Goal: Task Accomplishment & Management: Manage account settings

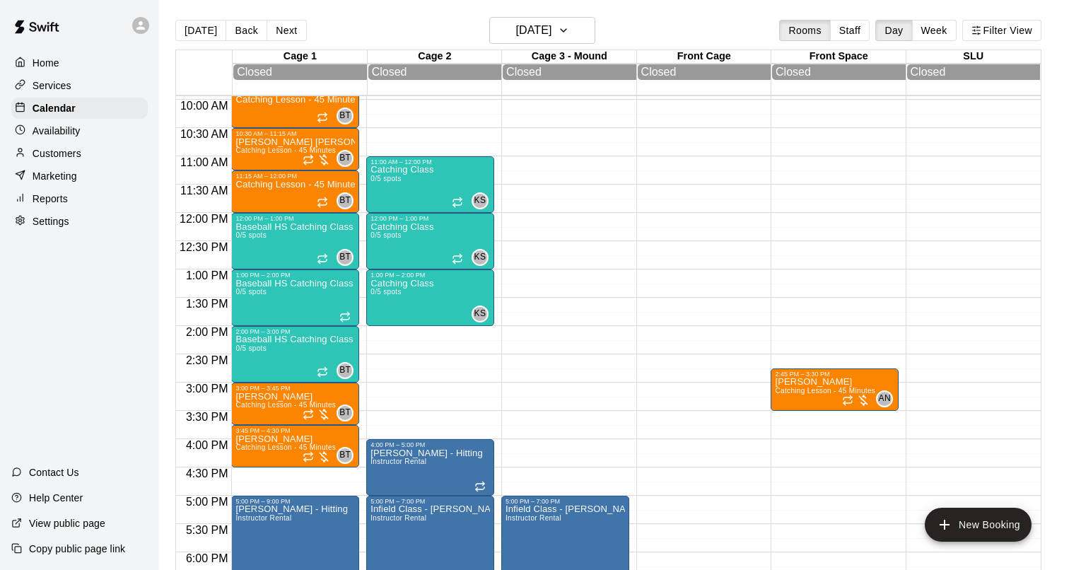
scroll to position [559, 0]
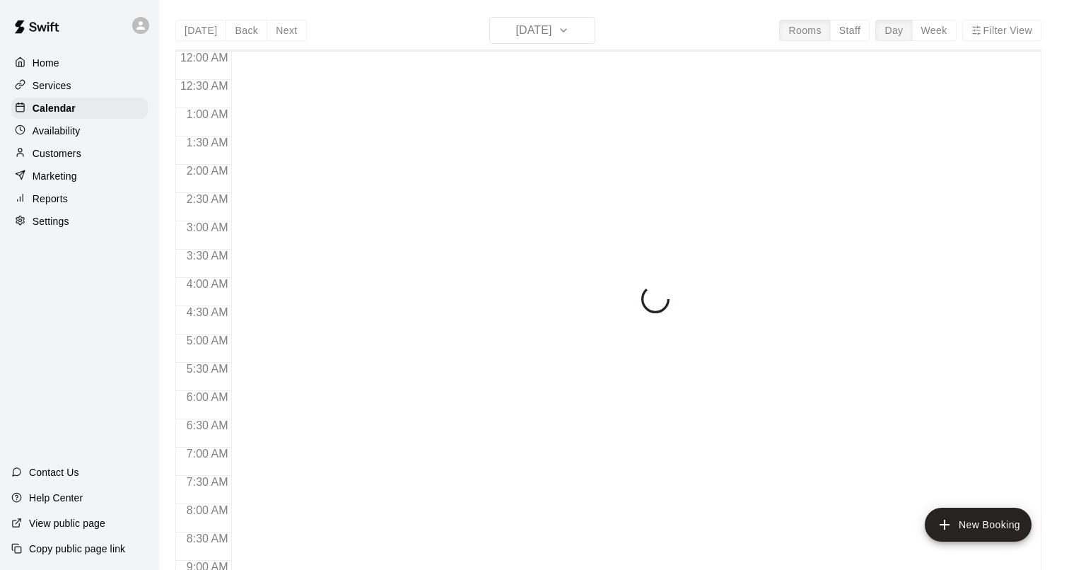
scroll to position [757, 0]
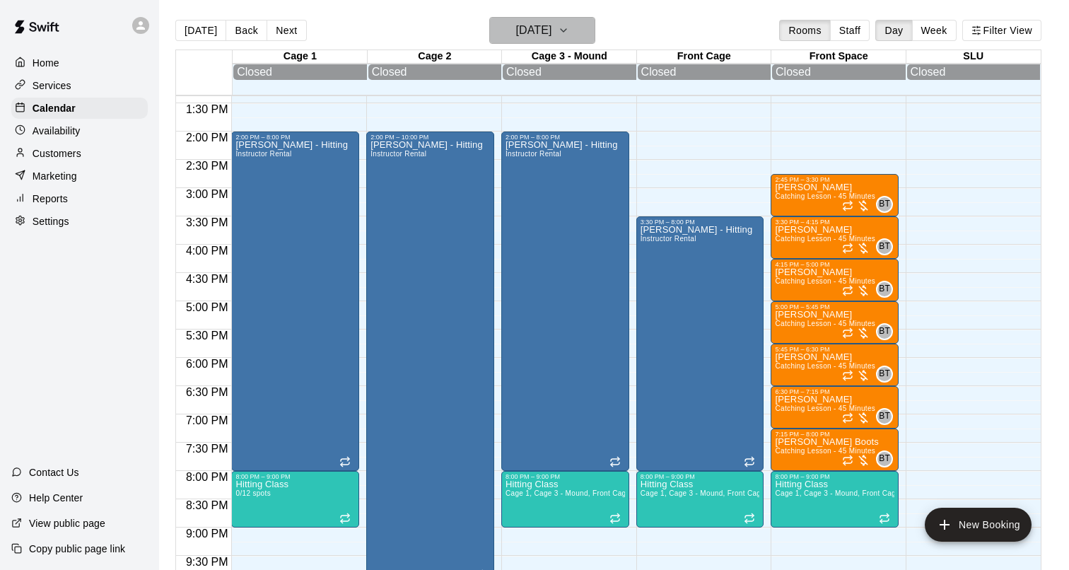
click at [518, 33] on h6 "[DATE]" at bounding box center [533, 31] width 36 height 20
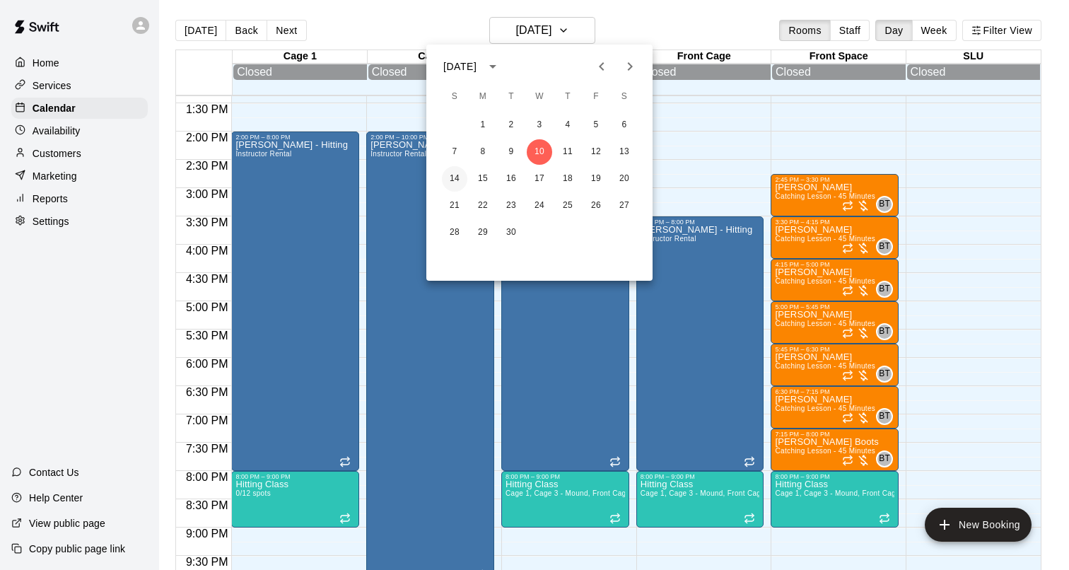
click at [455, 180] on button "14" at bounding box center [454, 178] width 25 height 25
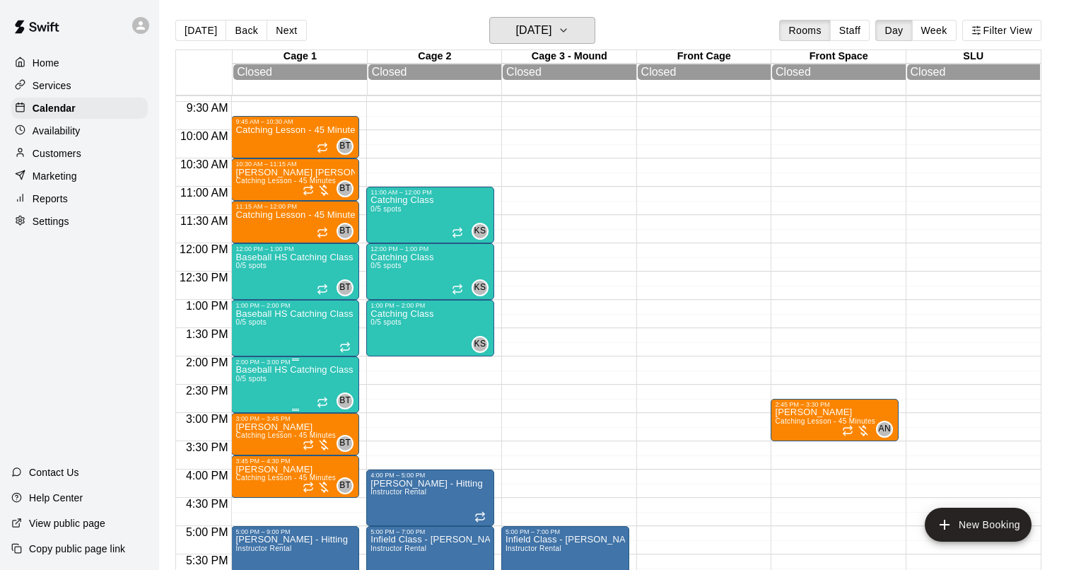
scroll to position [530, 0]
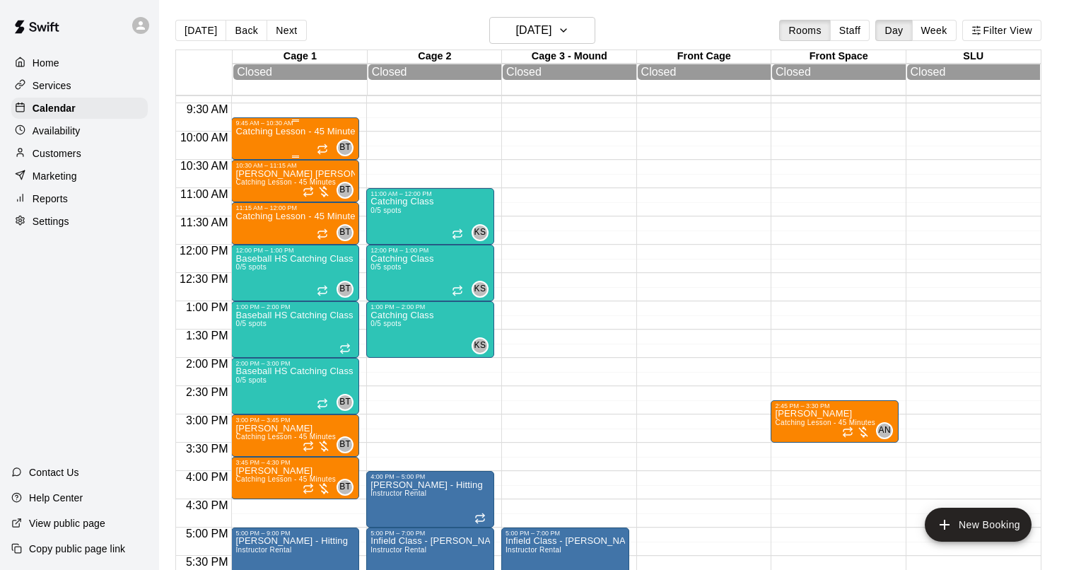
click at [290, 141] on div "Catching Lesson - 45 Minutes" at bounding box center [294, 412] width 119 height 570
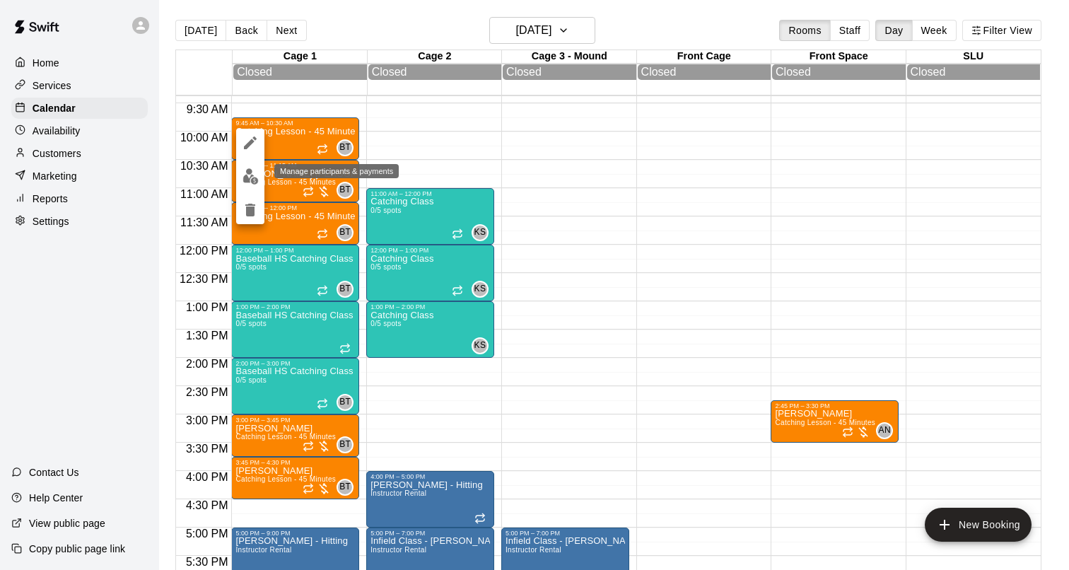
click at [256, 179] on img "edit" at bounding box center [251, 176] width 16 height 16
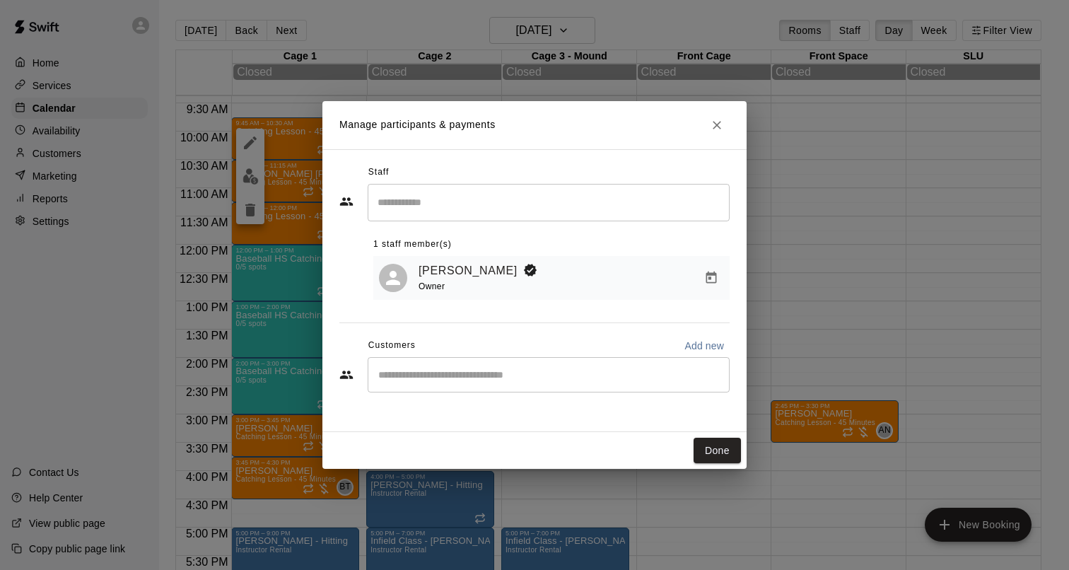
click at [415, 378] on input "Start typing to search customers..." at bounding box center [548, 375] width 349 height 14
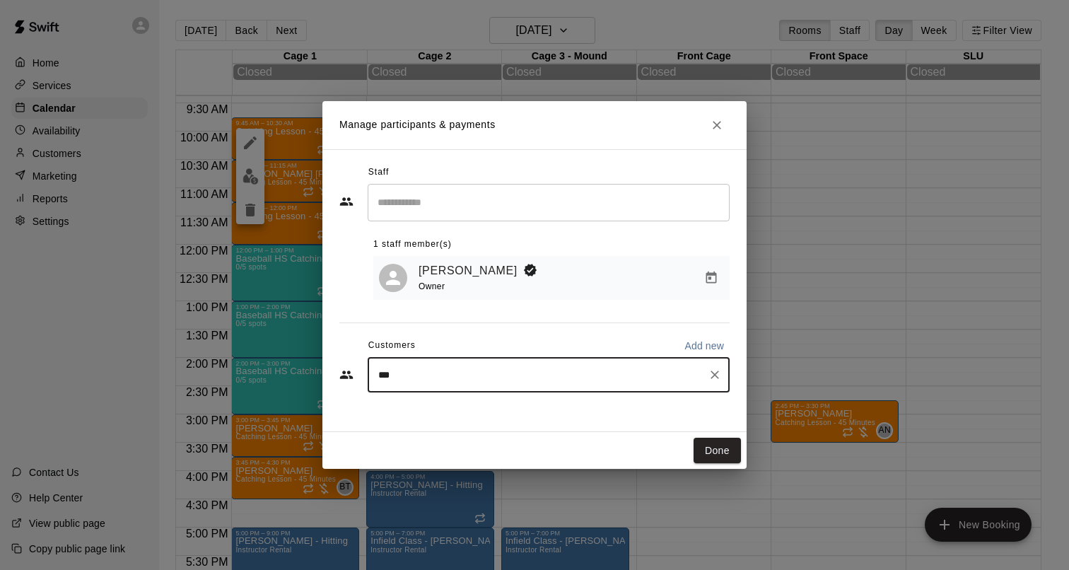
type input "***"
click at [716, 132] on button "Close" at bounding box center [716, 124] width 25 height 25
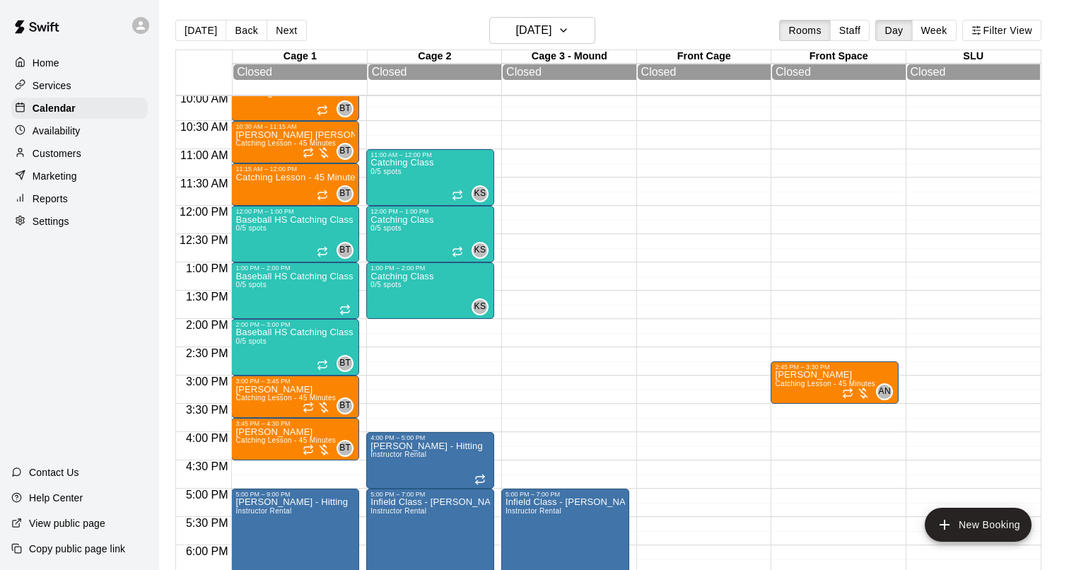
scroll to position [570, 0]
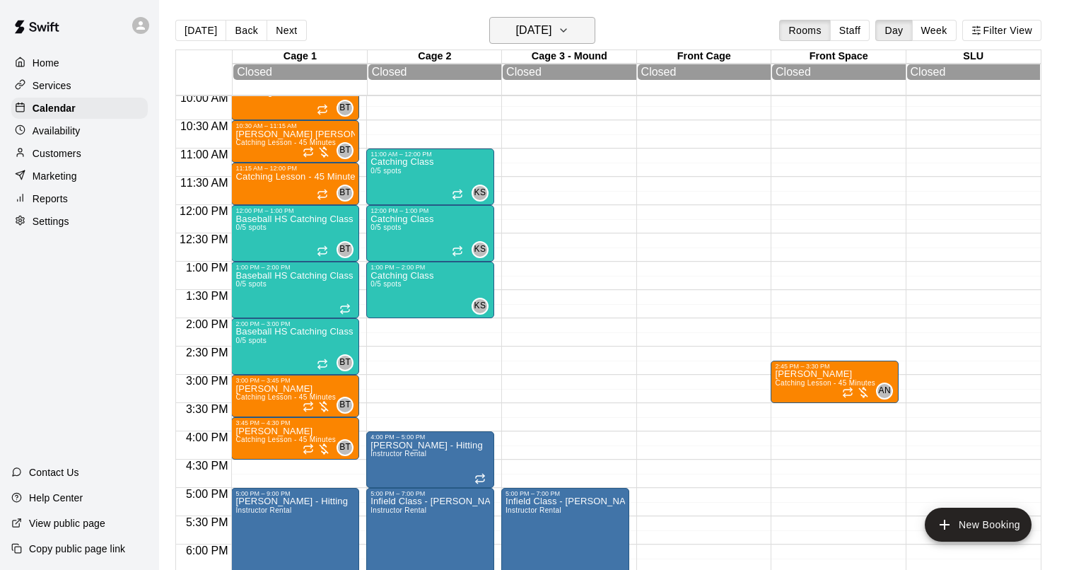
click at [515, 33] on h6 "[DATE]" at bounding box center [533, 31] width 36 height 20
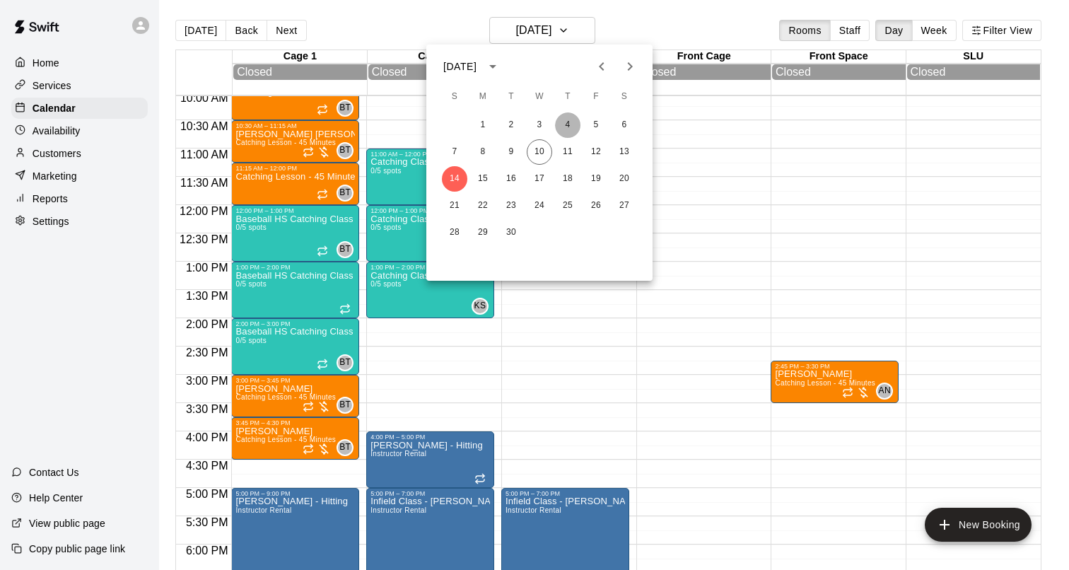
click at [566, 129] on button "4" at bounding box center [567, 124] width 25 height 25
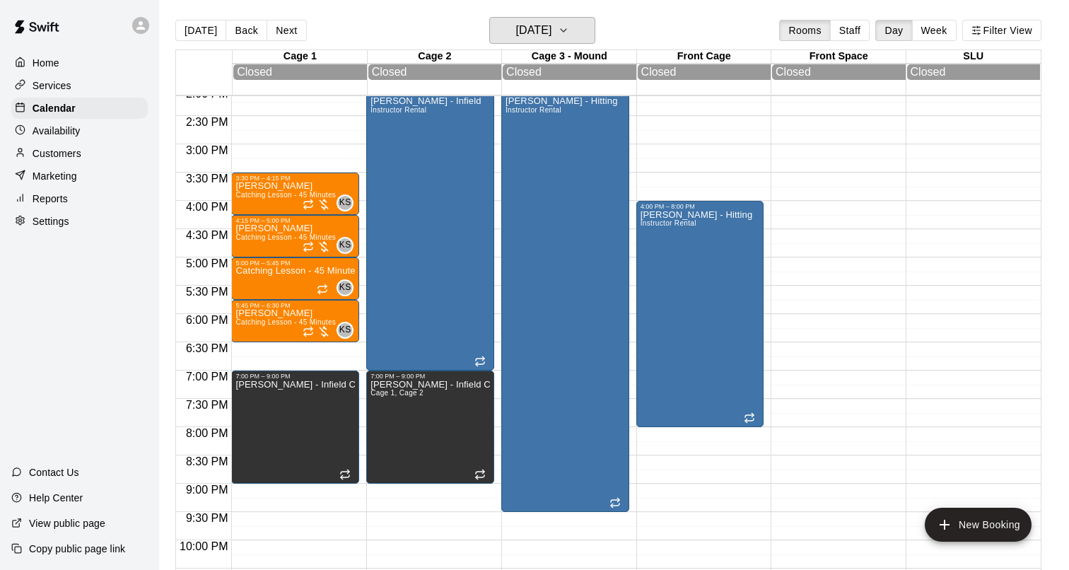
scroll to position [800, 0]
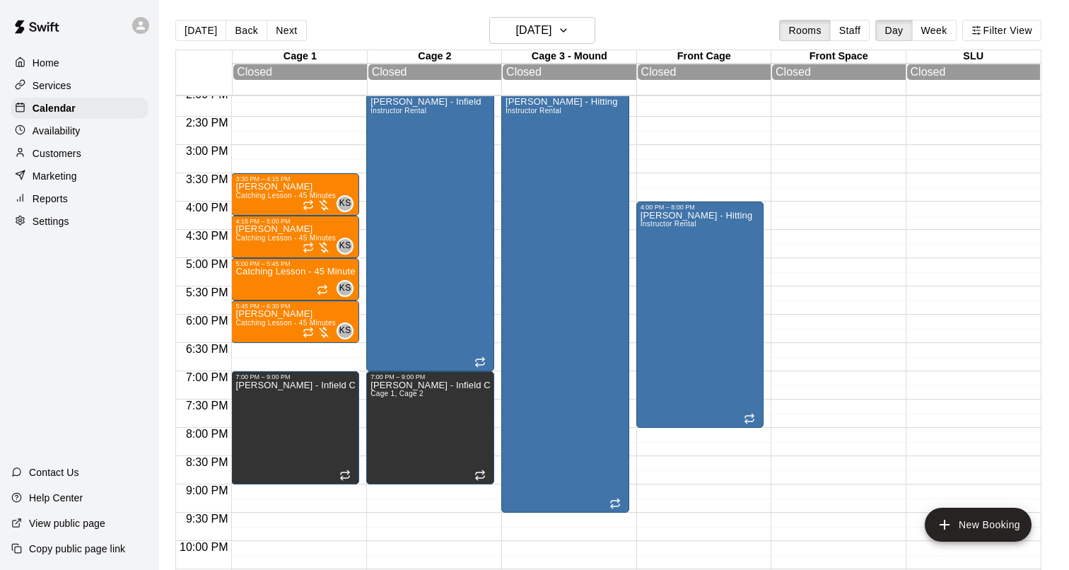
click at [554, 16] on main "Today Back Next Thursday Sep 04 Rooms Staff Day Week Filter View Cage 1 04 Thu …" at bounding box center [614, 296] width 910 height 593
click at [545, 29] on h6 "Thursday Sep 04" at bounding box center [533, 31] width 36 height 20
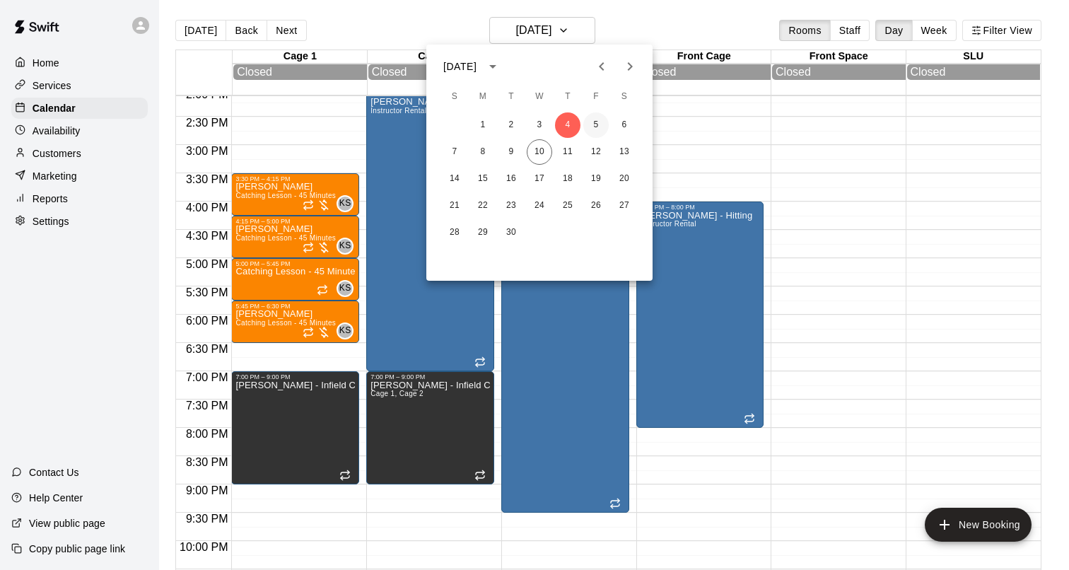
click at [599, 134] on button "5" at bounding box center [595, 124] width 25 height 25
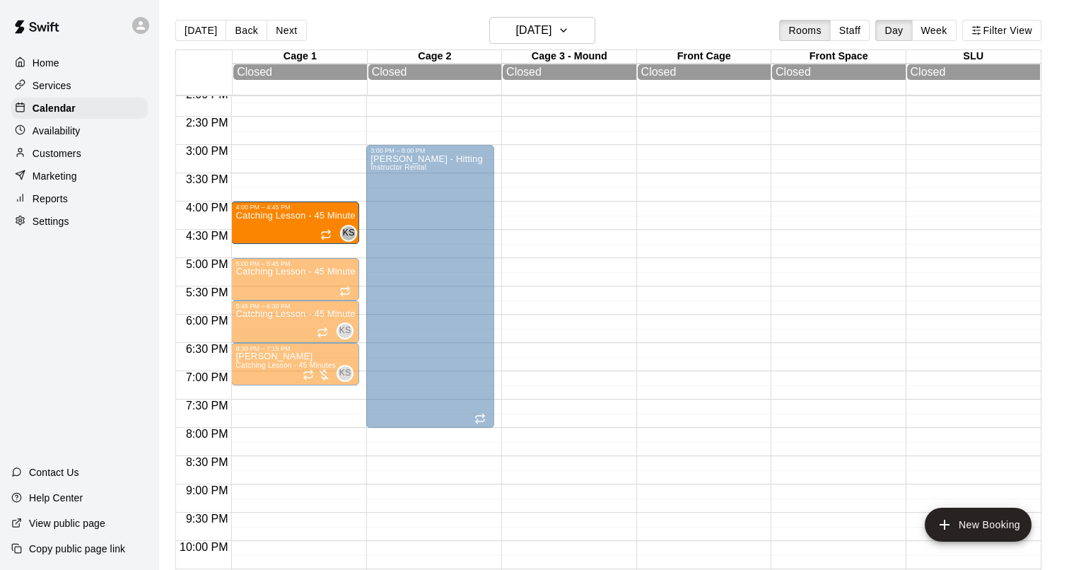
drag, startPoint x: 280, startPoint y: 231, endPoint x: 279, endPoint y: 223, distance: 7.8
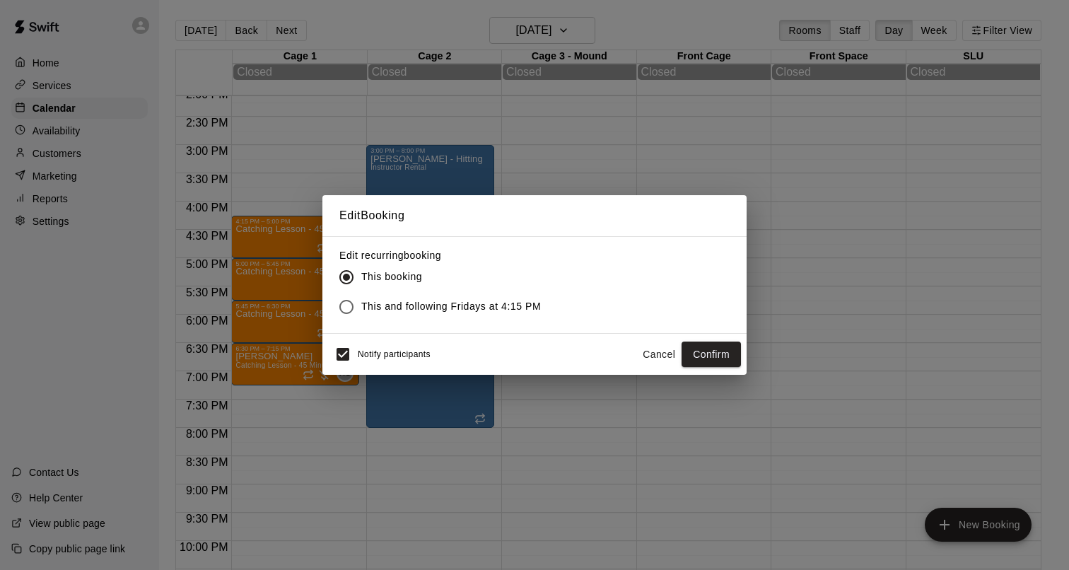
click at [489, 310] on span "This and following Fridays at 4:15 PM" at bounding box center [451, 306] width 180 height 15
click at [725, 354] on button "Confirm" at bounding box center [711, 355] width 59 height 26
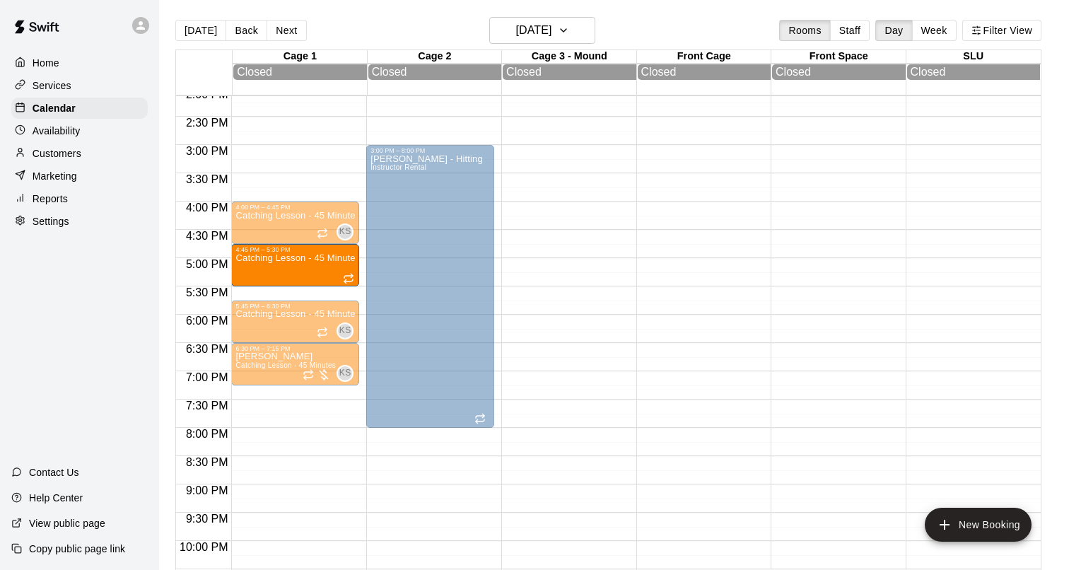
drag, startPoint x: 269, startPoint y: 274, endPoint x: 271, endPoint y: 263, distance: 11.4
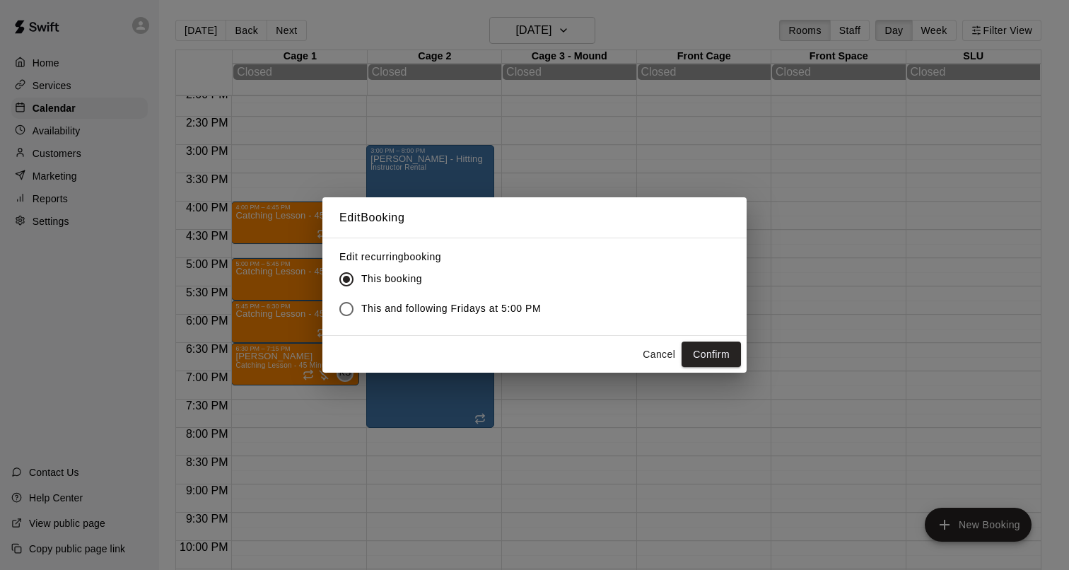
click at [491, 315] on span "This and following Fridays at 5:00 PM" at bounding box center [451, 308] width 180 height 15
click at [713, 352] on button "Confirm" at bounding box center [711, 355] width 59 height 26
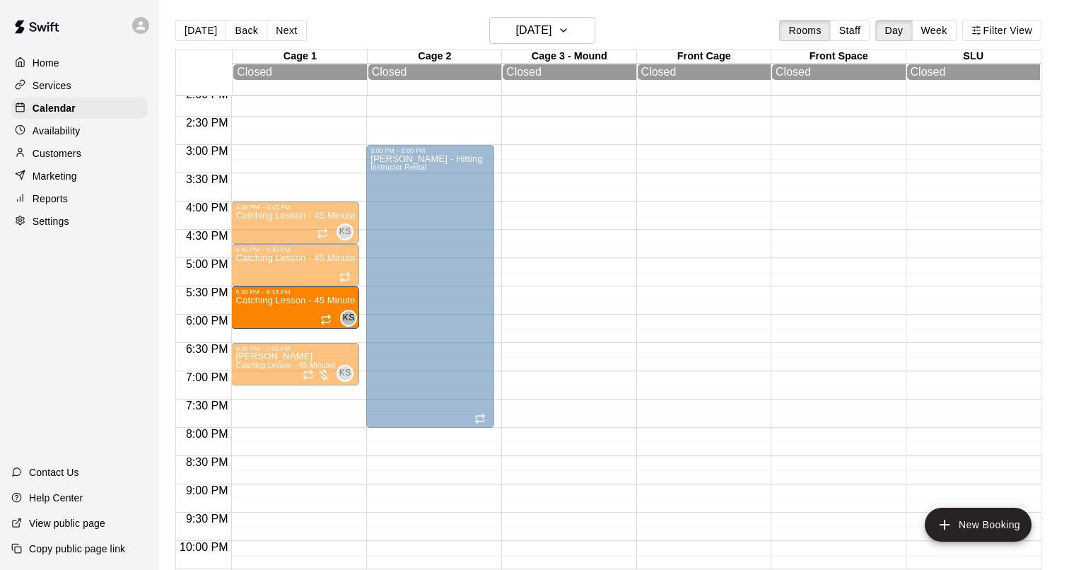
drag, startPoint x: 274, startPoint y: 325, endPoint x: 275, endPoint y: 318, distance: 7.1
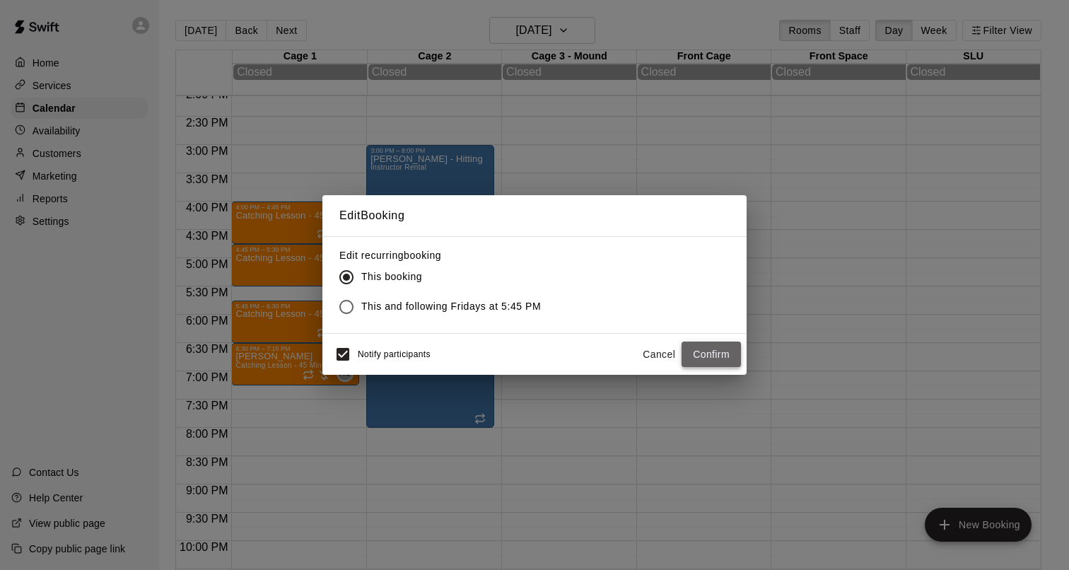
click at [713, 355] on button "Confirm" at bounding box center [711, 355] width 59 height 26
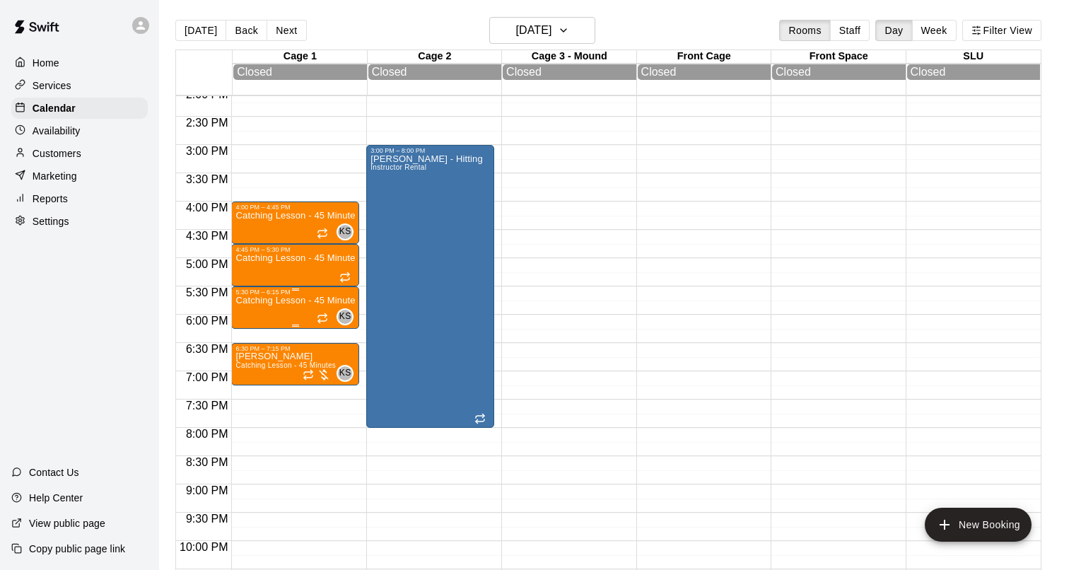
click at [302, 301] on p "Catching Lesson - 45 Minutes" at bounding box center [294, 301] width 119 height 0
click at [302, 305] on div at bounding box center [534, 285] width 1069 height 570
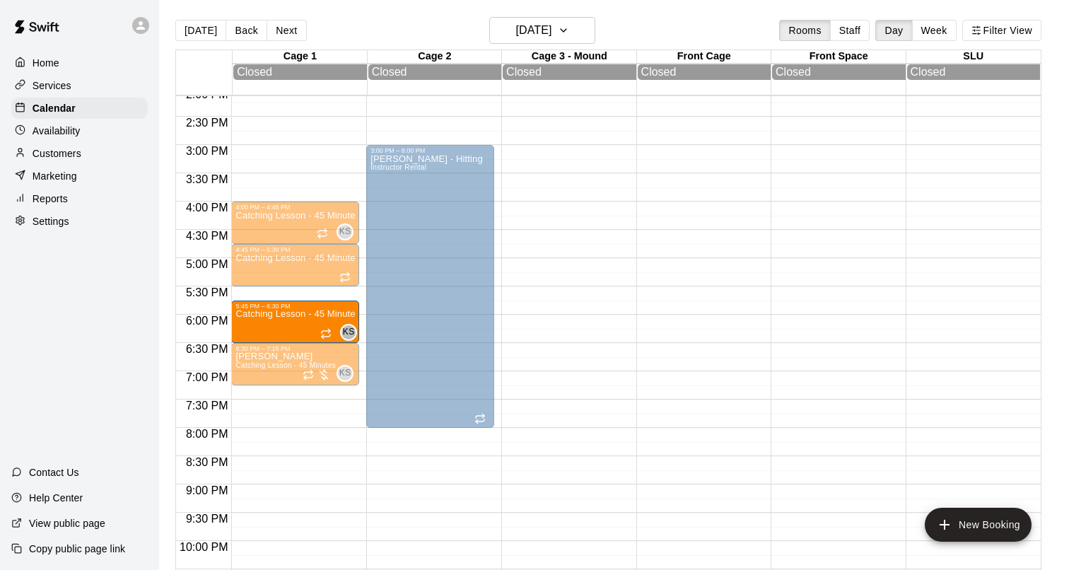
drag, startPoint x: 280, startPoint y: 311, endPoint x: 280, endPoint y: 326, distance: 14.8
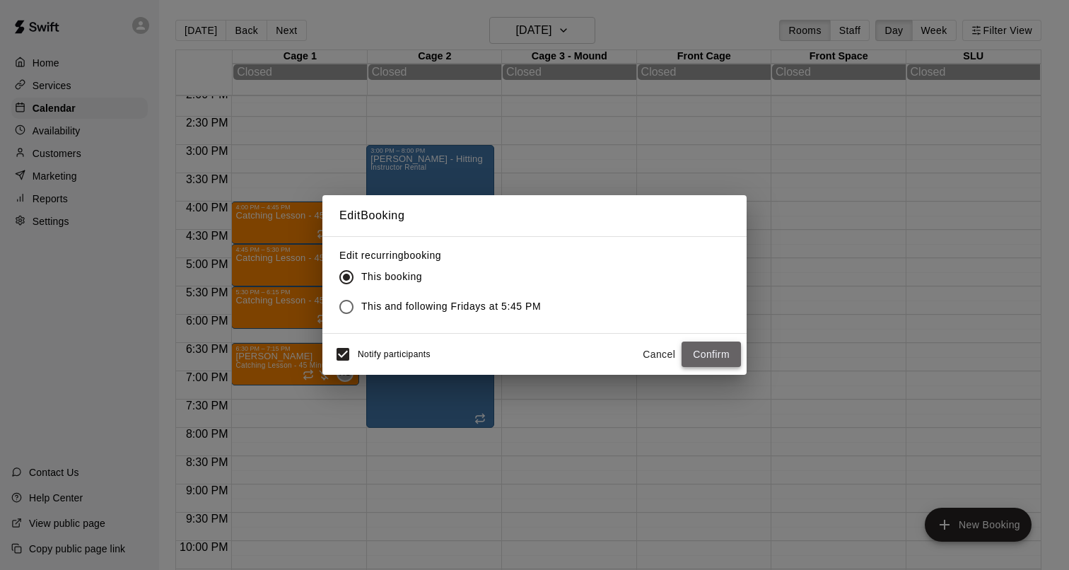
click at [716, 358] on button "Confirm" at bounding box center [711, 355] width 59 height 26
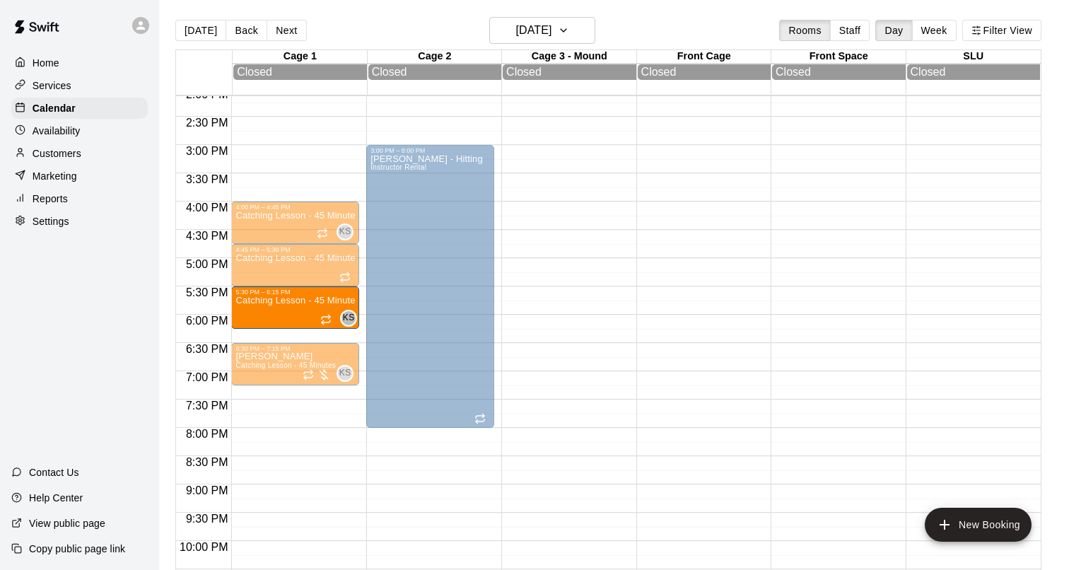
drag, startPoint x: 298, startPoint y: 325, endPoint x: 298, endPoint y: 315, distance: 9.9
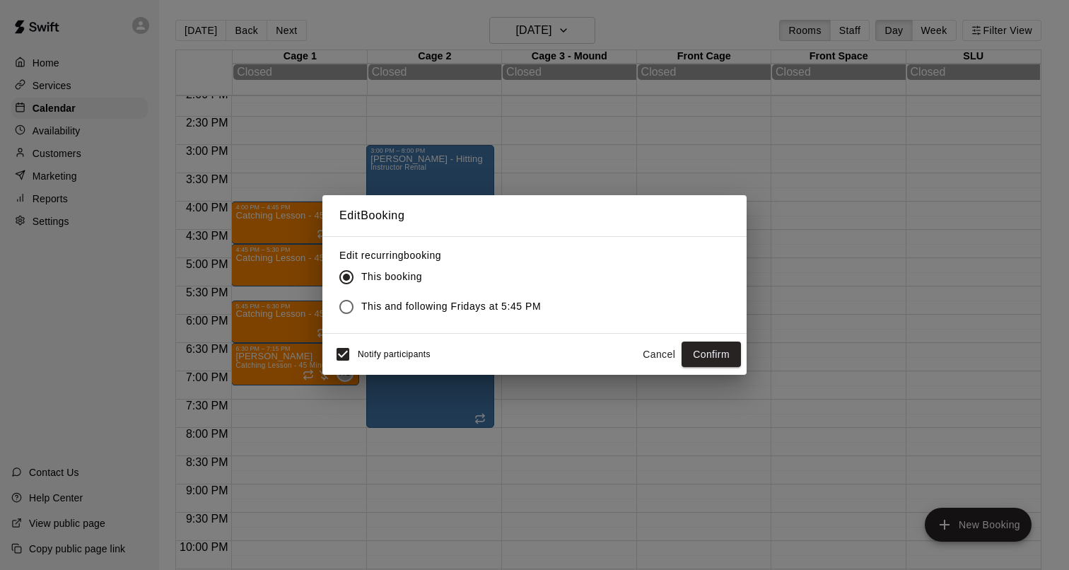
click at [441, 301] on span "This and following Fridays at 5:45 PM" at bounding box center [451, 306] width 180 height 15
click at [720, 357] on button "Confirm" at bounding box center [711, 355] width 59 height 26
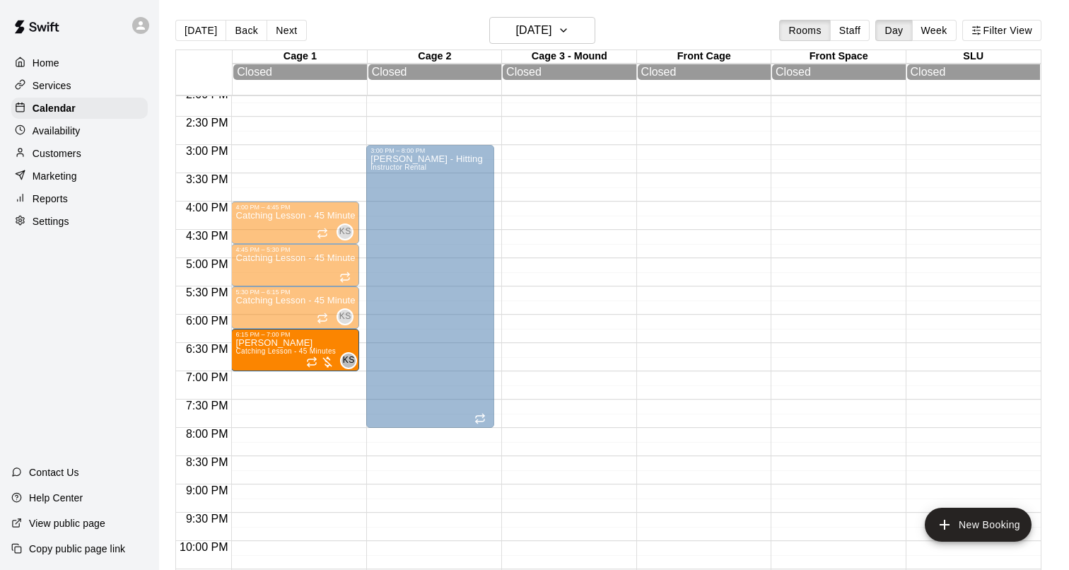
drag, startPoint x: 289, startPoint y: 361, endPoint x: 288, endPoint y: 351, distance: 9.9
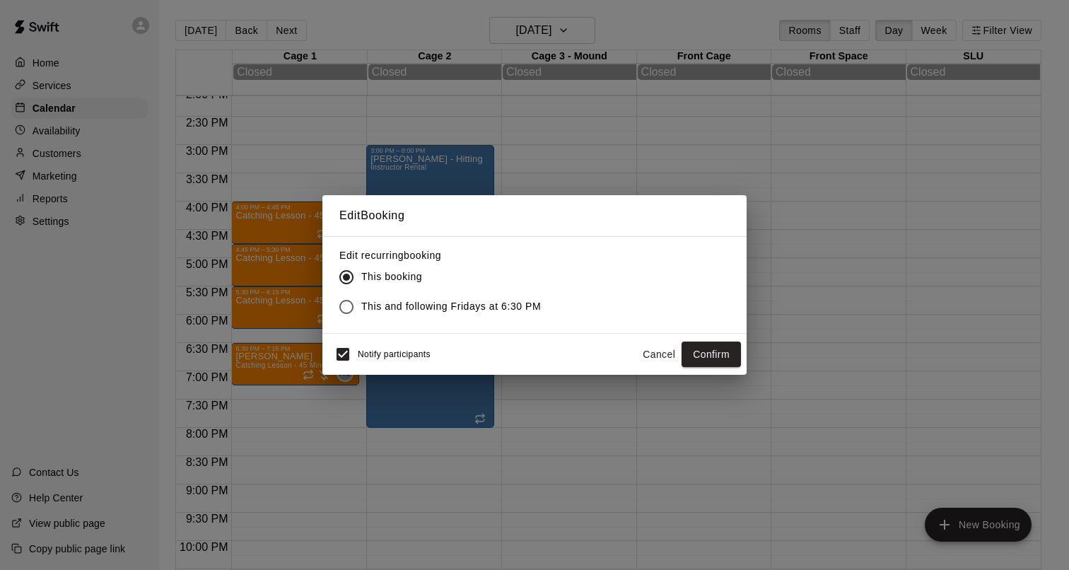
click at [445, 296] on label "This and following Fridays at 6:30 PM" at bounding box center [436, 307] width 209 height 30
click at [711, 353] on button "Confirm" at bounding box center [711, 355] width 59 height 26
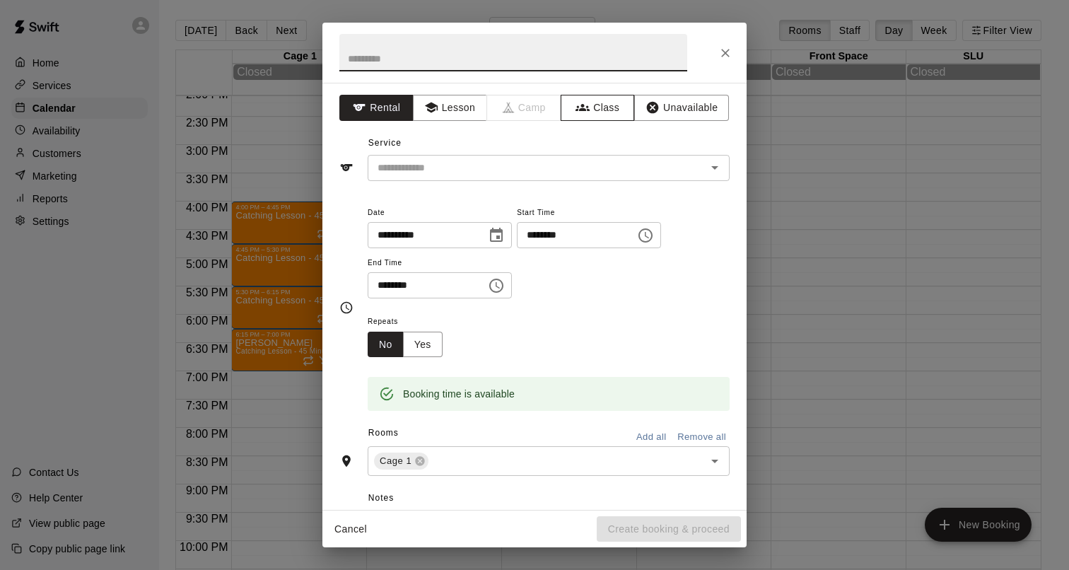
click at [583, 117] on button "Class" at bounding box center [598, 108] width 74 height 26
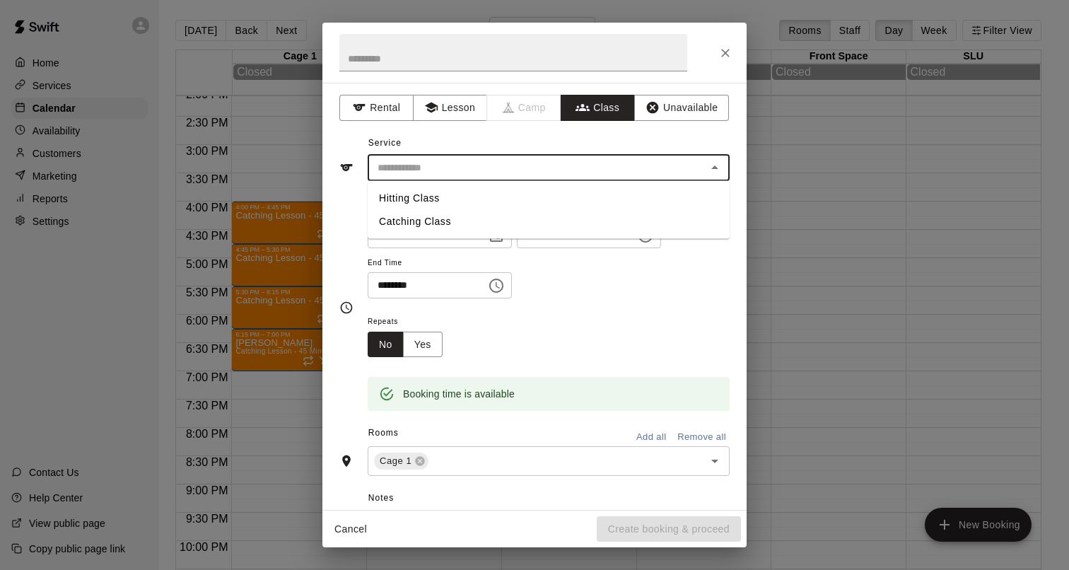
click at [474, 172] on input "text" at bounding box center [537, 168] width 330 height 18
click at [439, 223] on li "Catching Class" at bounding box center [549, 221] width 362 height 23
type input "**********"
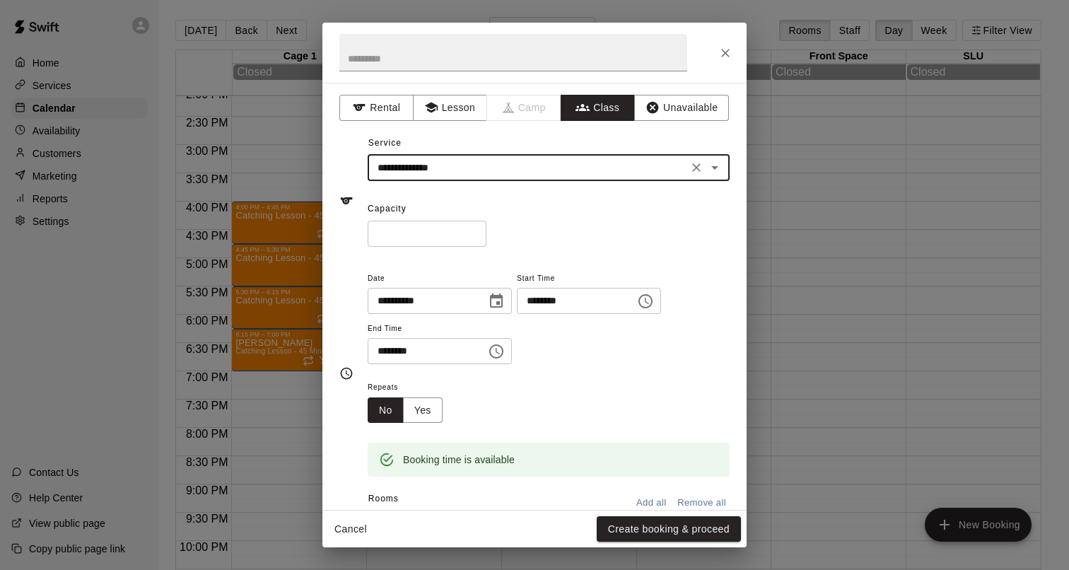
click at [477, 231] on input "*" at bounding box center [427, 234] width 119 height 26
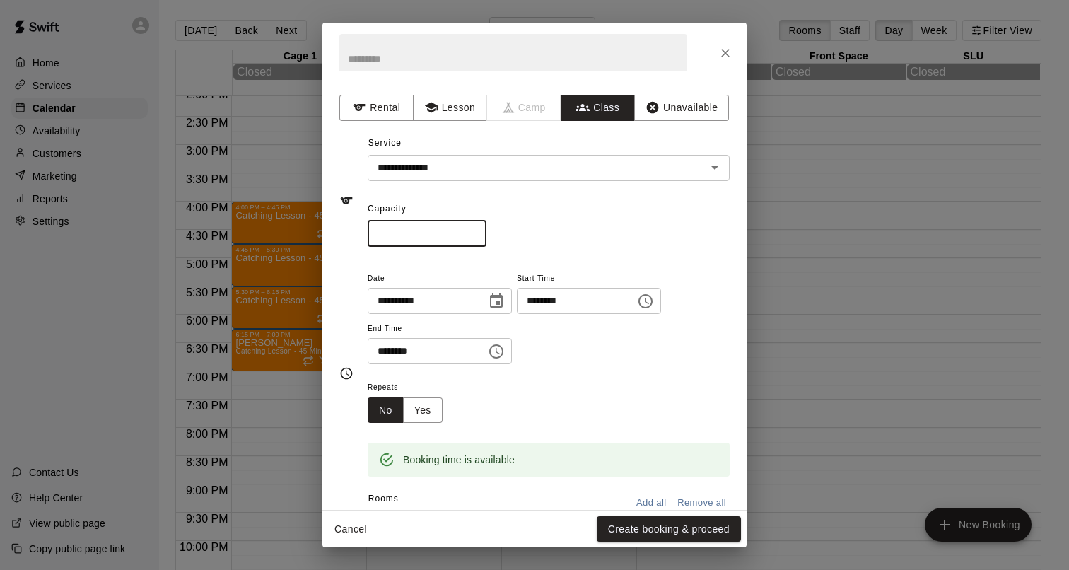
click at [477, 231] on input "*" at bounding box center [427, 234] width 119 height 26
type input "*"
click at [477, 231] on input "*" at bounding box center [427, 234] width 119 height 26
click at [502, 353] on icon "Choose time, selected time is 7:30 PM" at bounding box center [496, 351] width 17 height 17
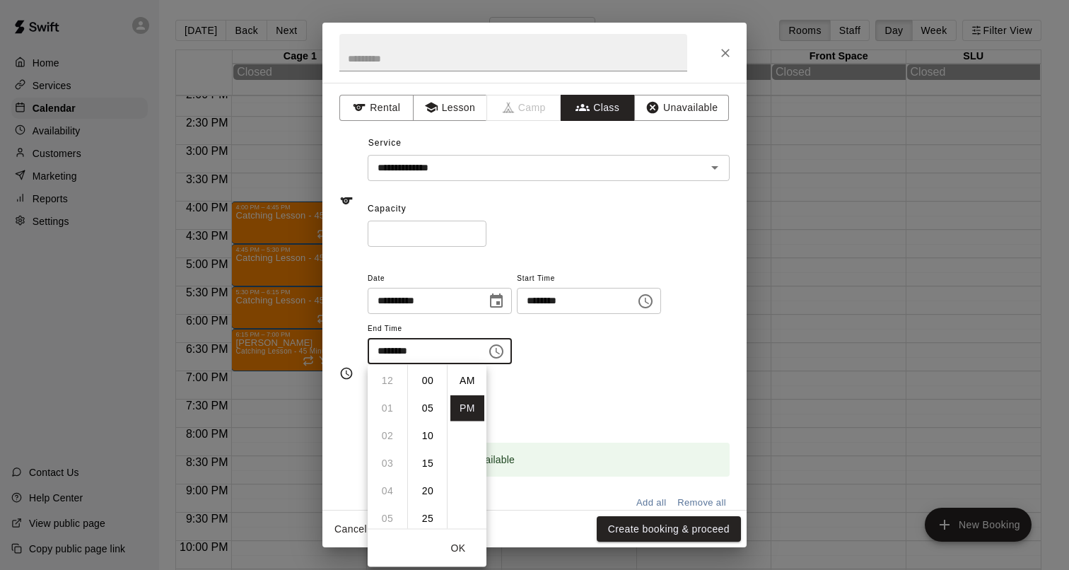
scroll to position [25, 0]
click at [385, 404] on li "08" at bounding box center [388, 408] width 34 height 26
click at [426, 382] on li "00" at bounding box center [428, 381] width 34 height 26
type input "********"
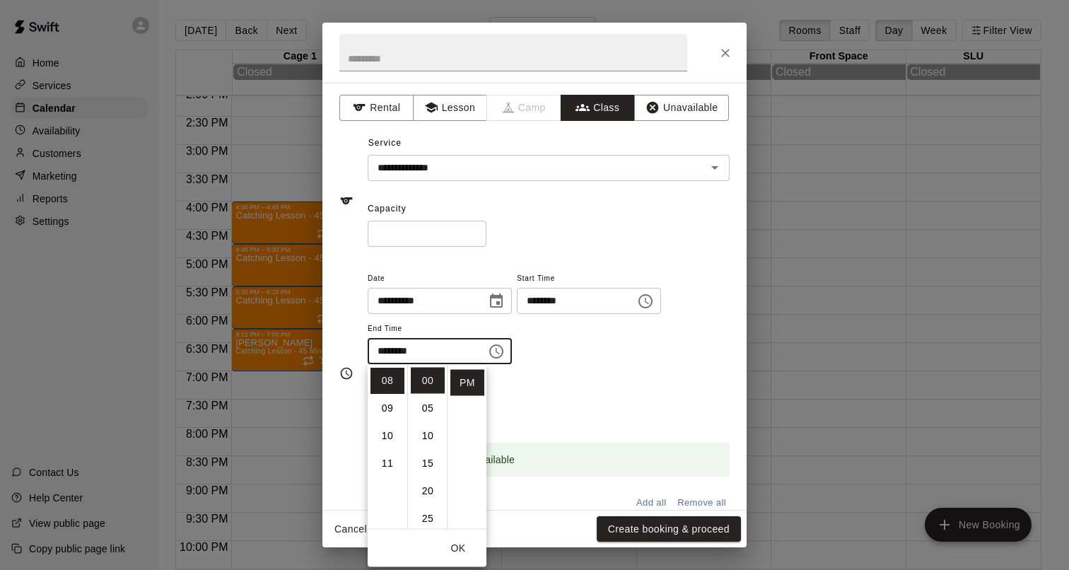
click at [571, 355] on div "**********" at bounding box center [549, 316] width 362 height 95
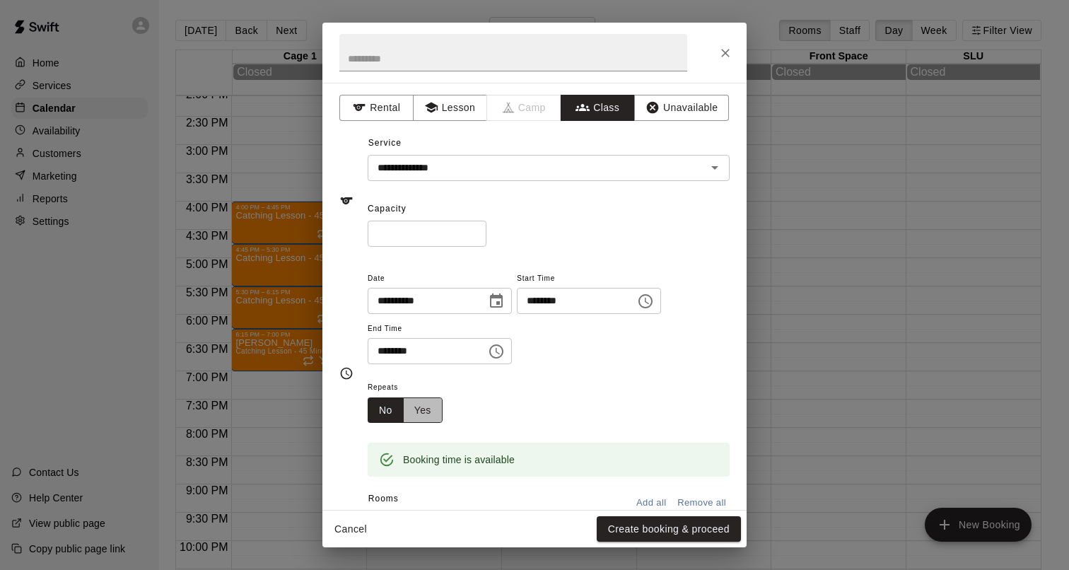
click at [419, 399] on button "Yes" at bounding box center [423, 410] width 40 height 26
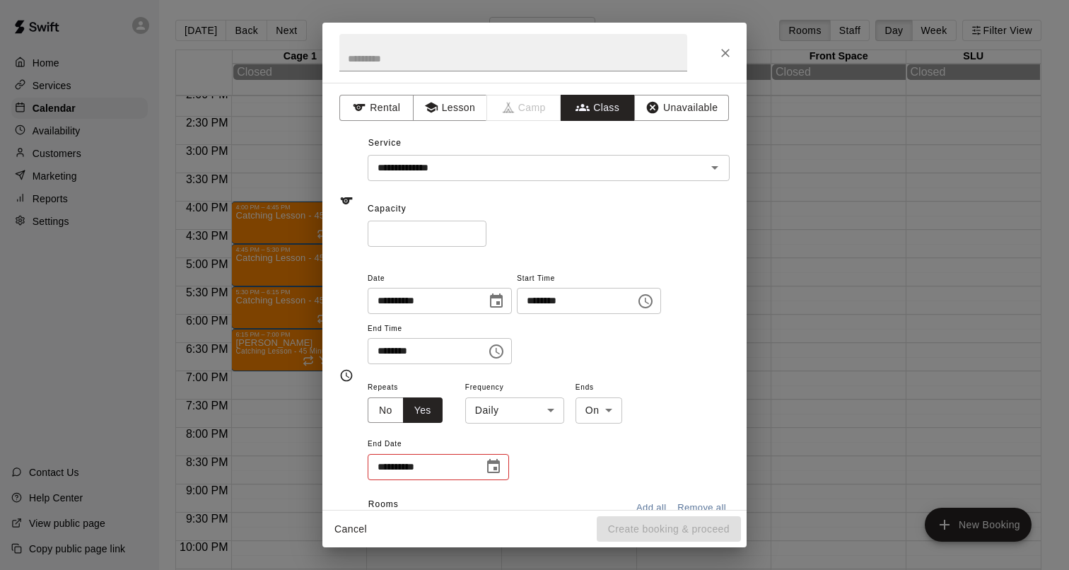
click at [516, 414] on body "Home Services Calendar Availability Customers Marketing Reports Settings Contac…" at bounding box center [534, 296] width 1069 height 593
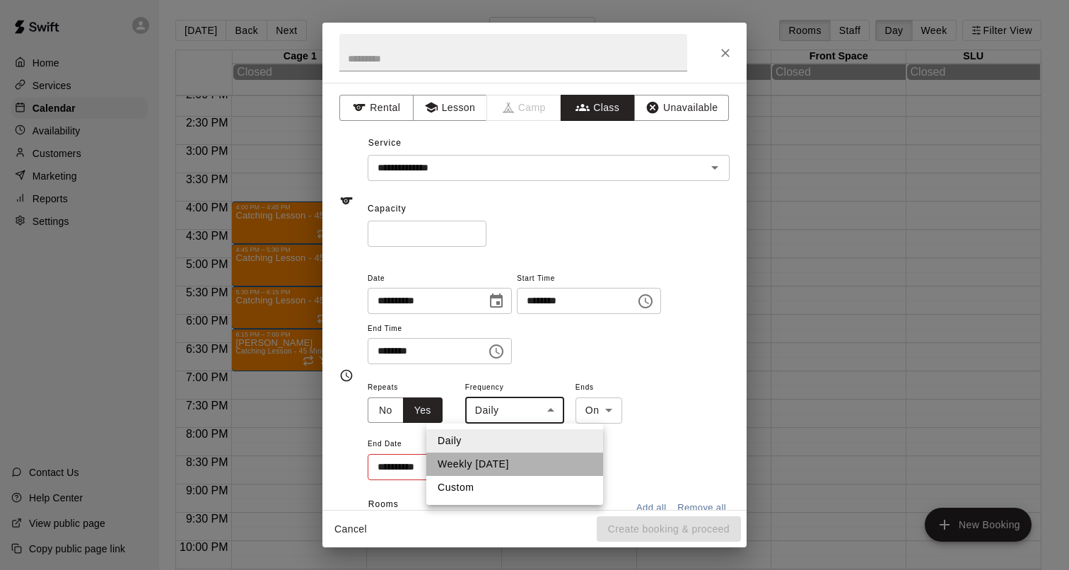
click at [496, 453] on li "Weekly on Friday" at bounding box center [514, 464] width 177 height 23
type input "******"
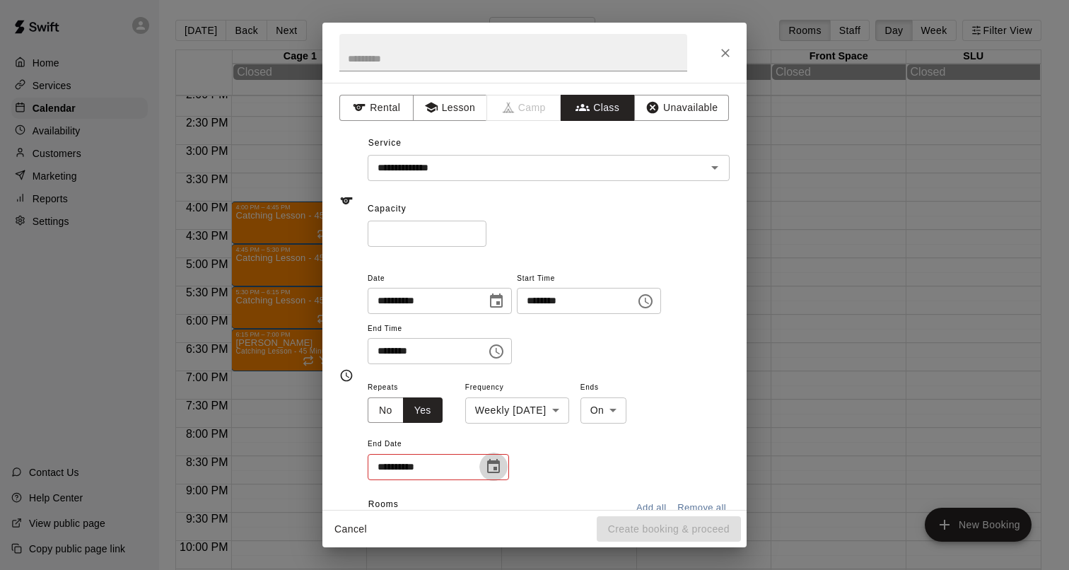
click at [500, 467] on icon "Choose date" at bounding box center [493, 466] width 17 height 17
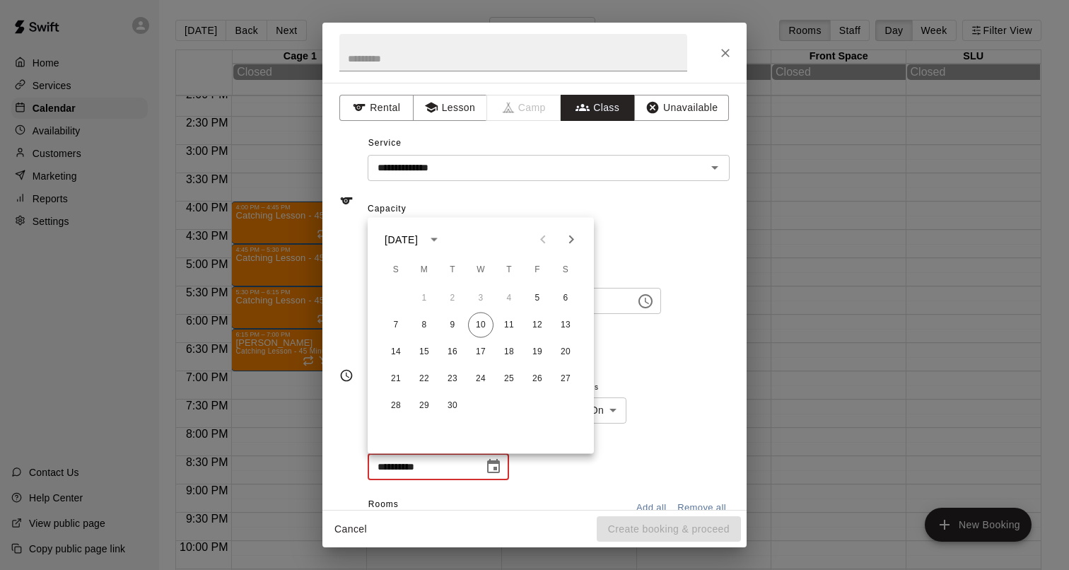
click at [568, 246] on icon "Next month" at bounding box center [571, 239] width 17 height 17
click at [566, 407] on button "31" at bounding box center [565, 405] width 25 height 25
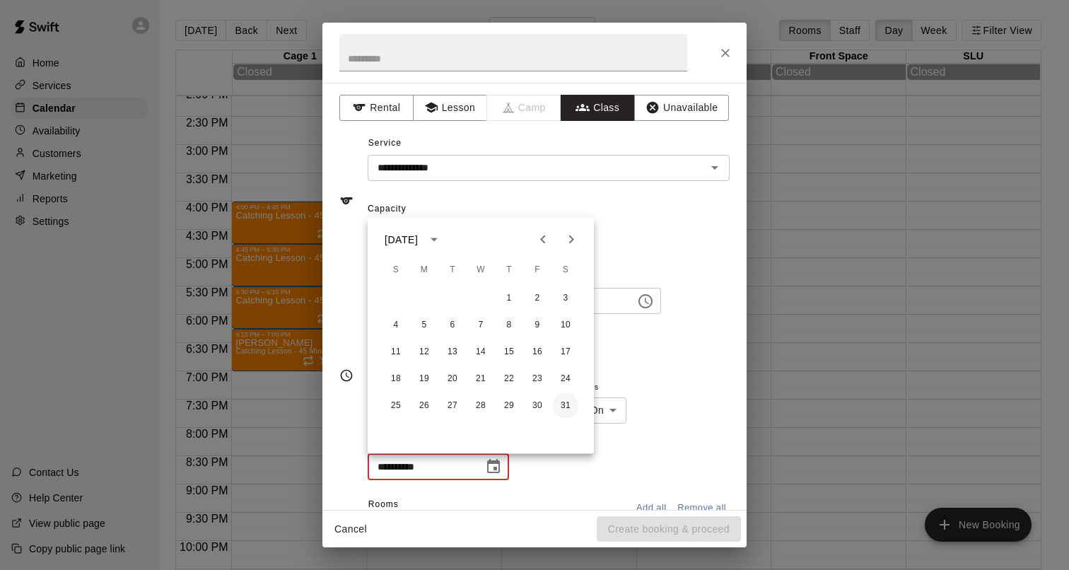
type input "**********"
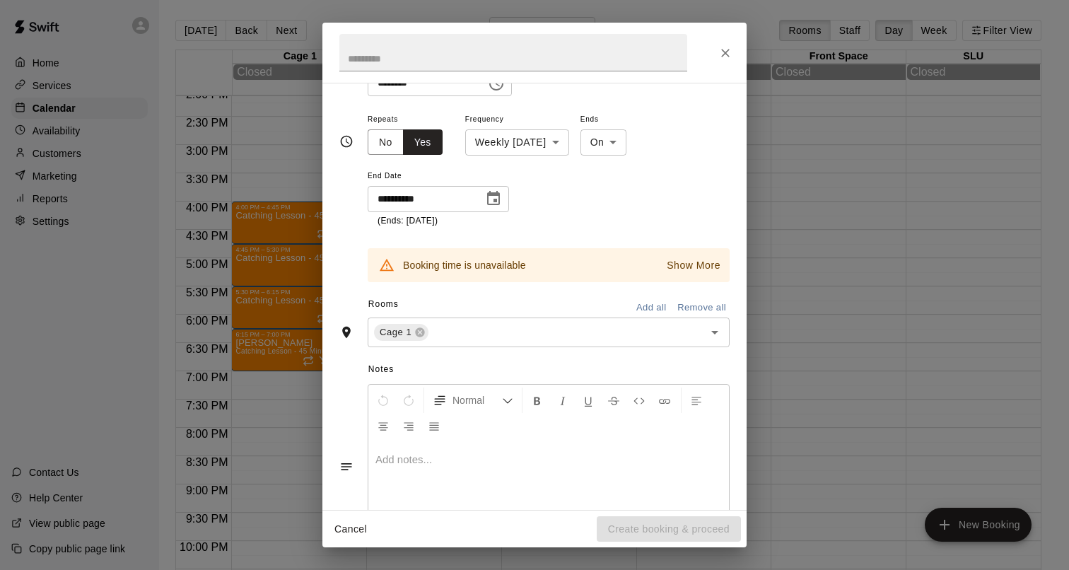
scroll to position [270, 0]
click at [675, 264] on p "Show More" at bounding box center [694, 263] width 54 height 15
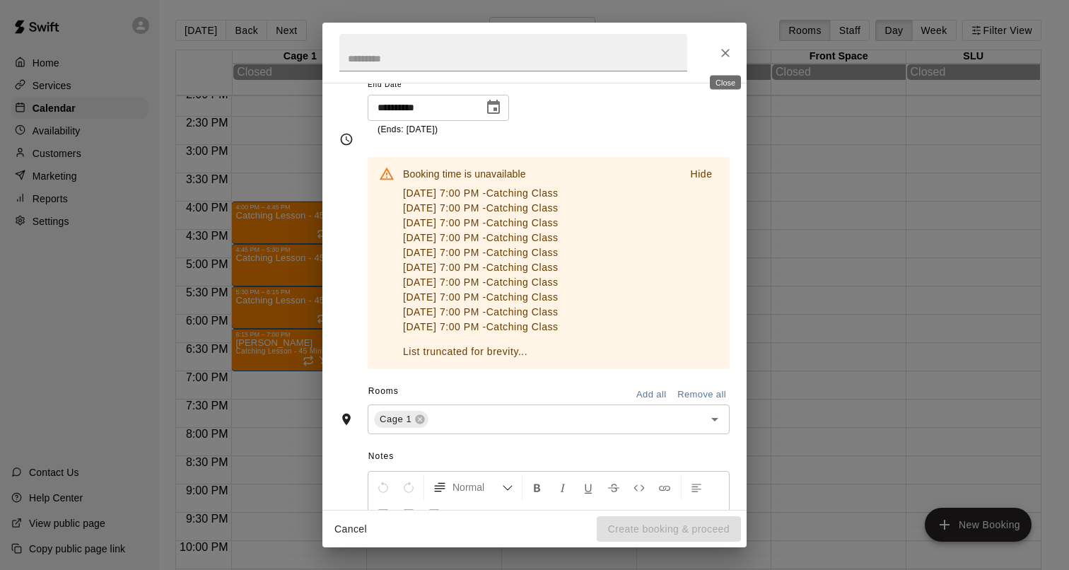
click at [721, 42] on button "Close" at bounding box center [725, 52] width 25 height 25
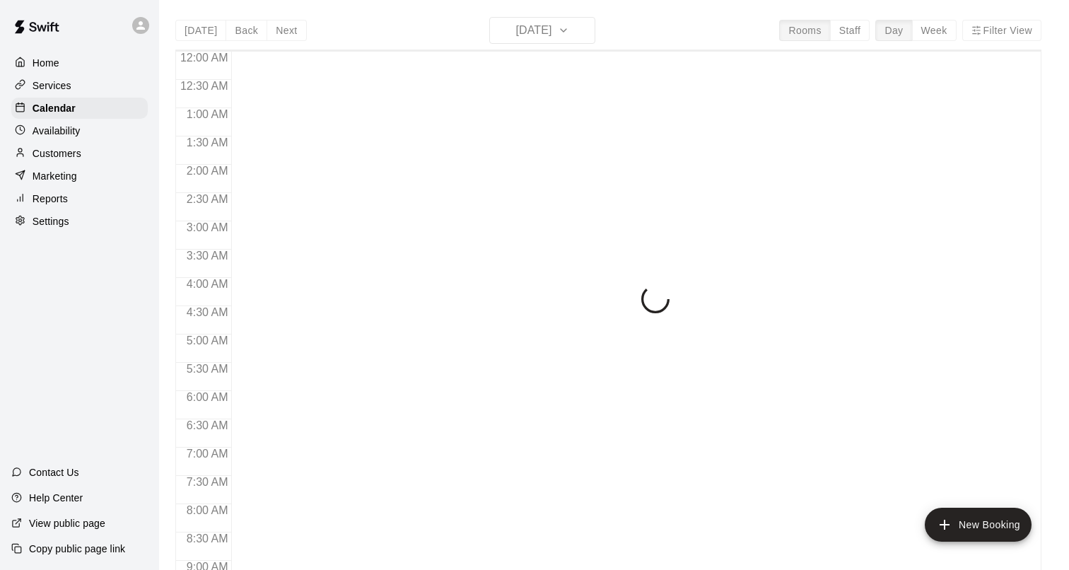
scroll to position [762, 0]
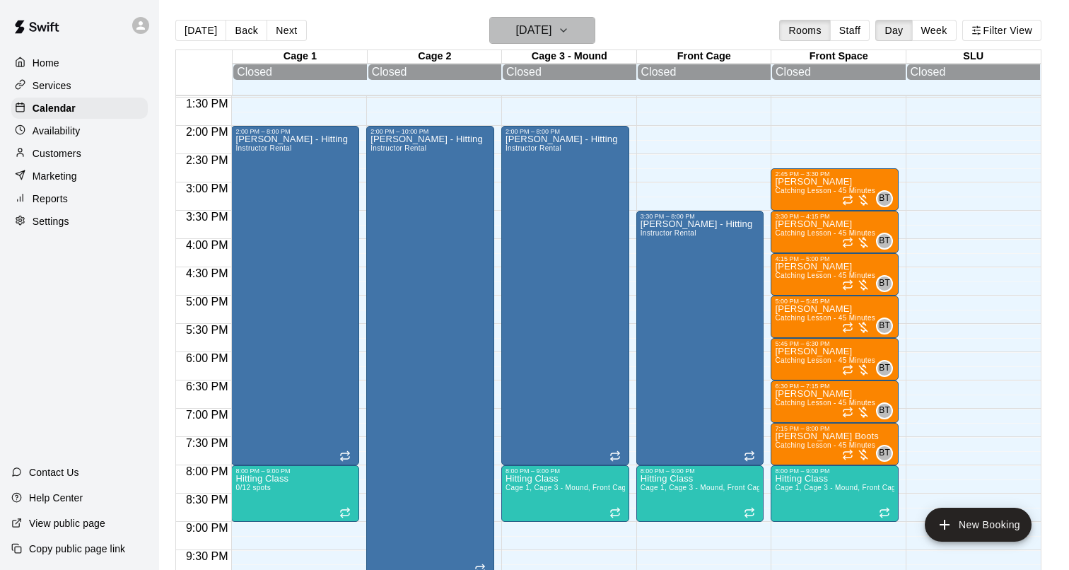
click at [527, 31] on h6 "[DATE]" at bounding box center [533, 31] width 36 height 20
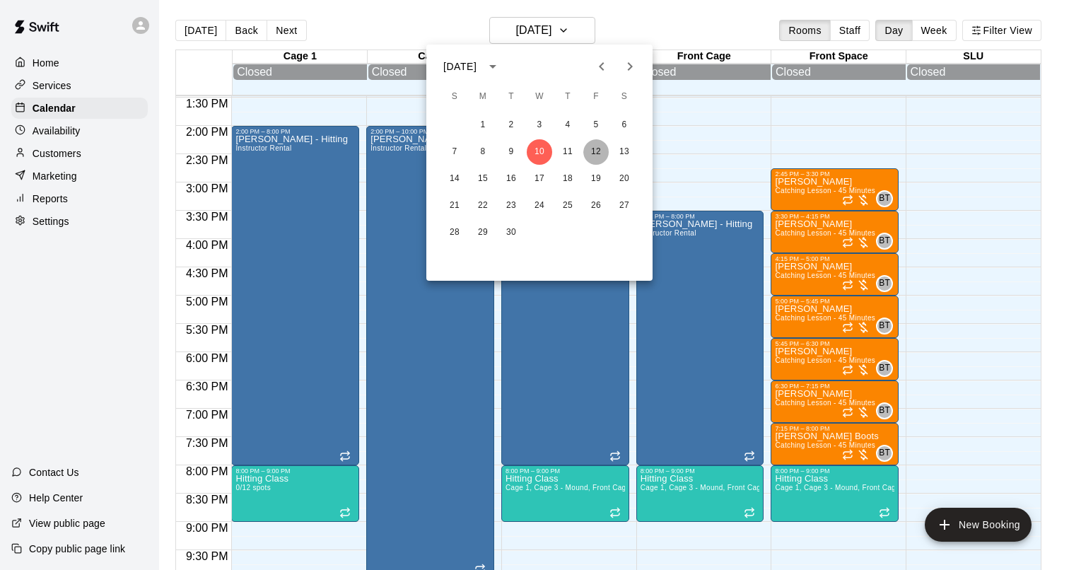
click at [600, 158] on button "12" at bounding box center [595, 151] width 25 height 25
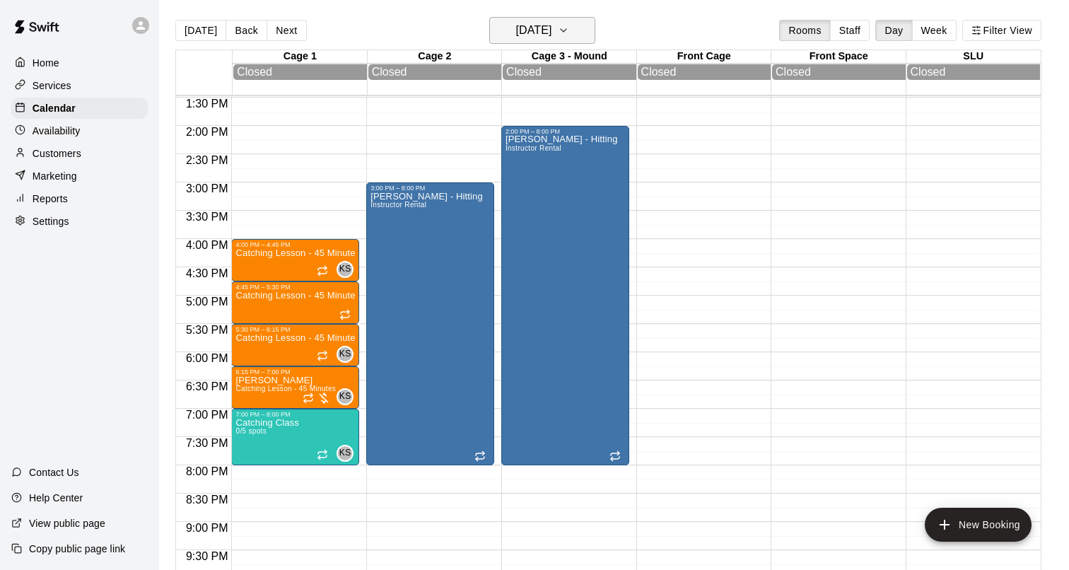
click at [540, 37] on h6 "[DATE]" at bounding box center [533, 31] width 36 height 20
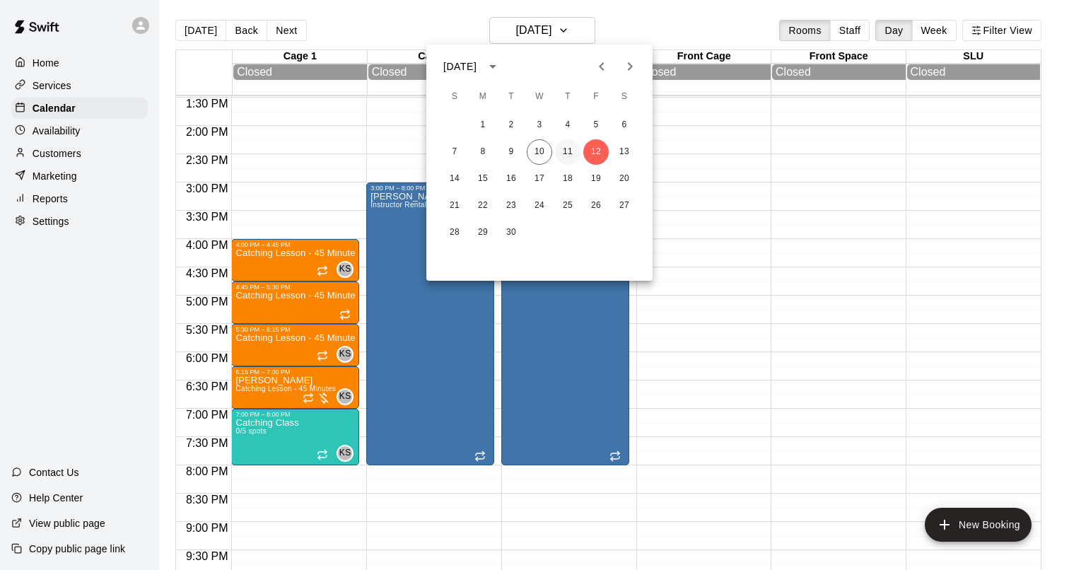
click at [568, 152] on button "11" at bounding box center [567, 151] width 25 height 25
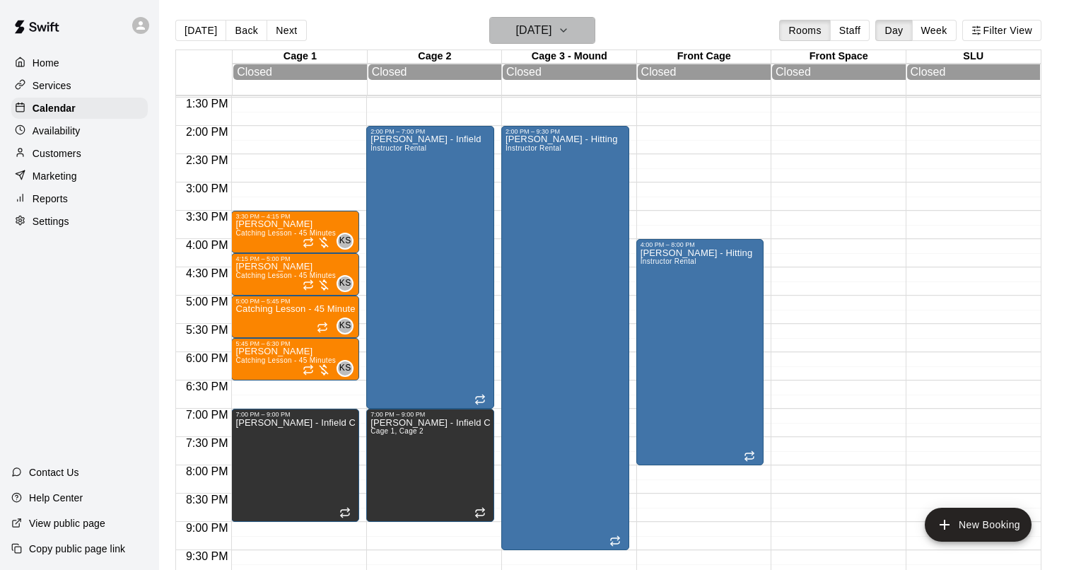
click at [523, 41] on button "[DATE]" at bounding box center [542, 30] width 106 height 27
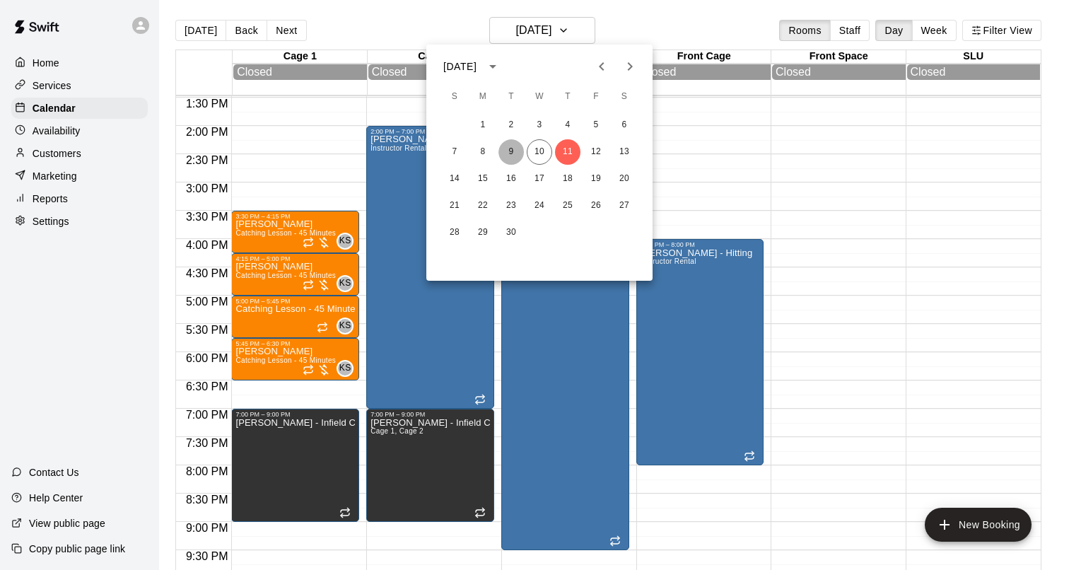
click at [505, 151] on button "9" at bounding box center [510, 151] width 25 height 25
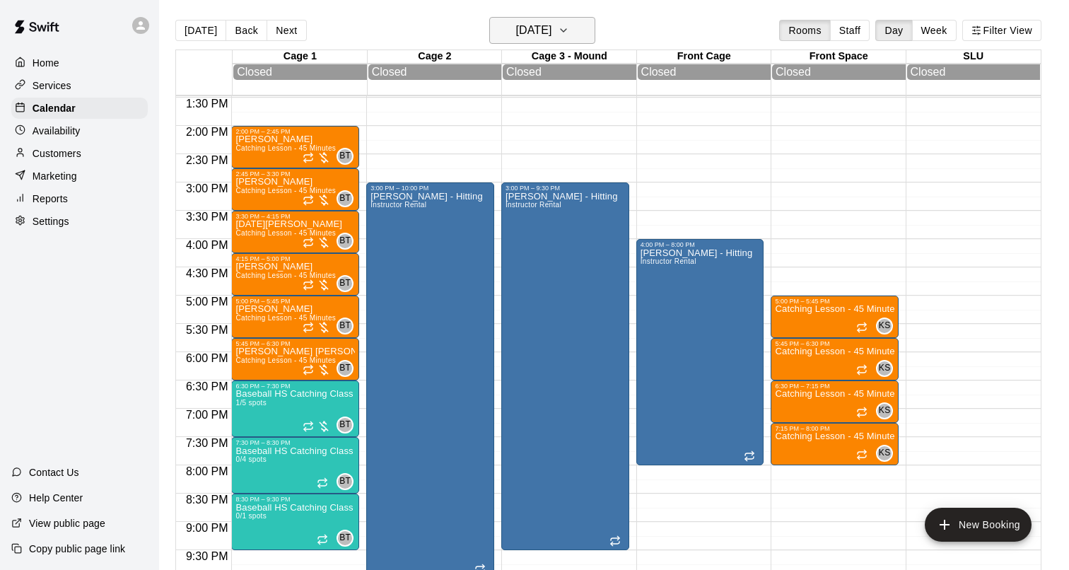
click at [559, 42] on button "[DATE]" at bounding box center [542, 30] width 106 height 27
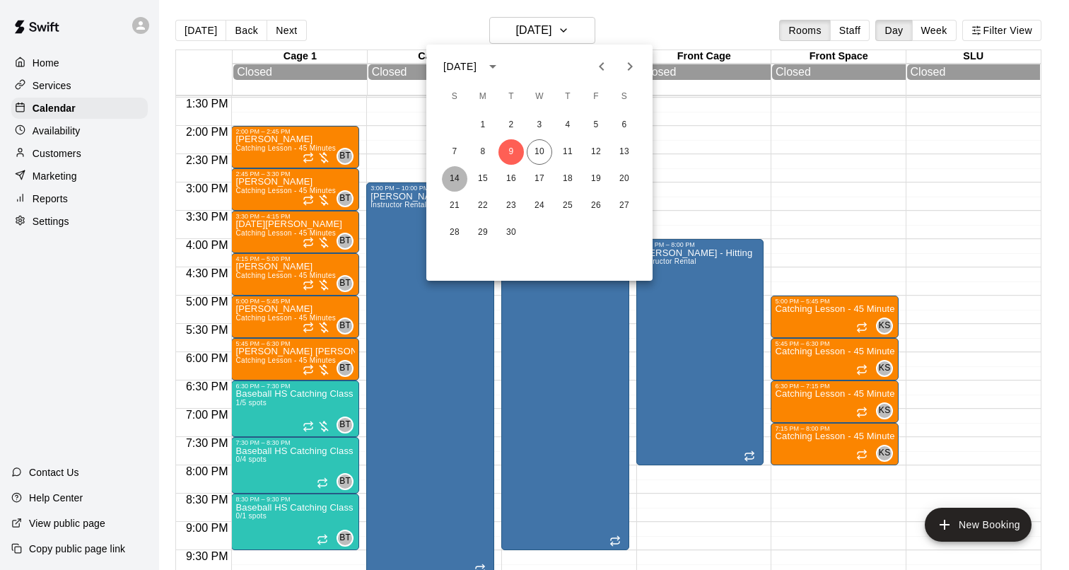
click at [449, 183] on button "14" at bounding box center [454, 178] width 25 height 25
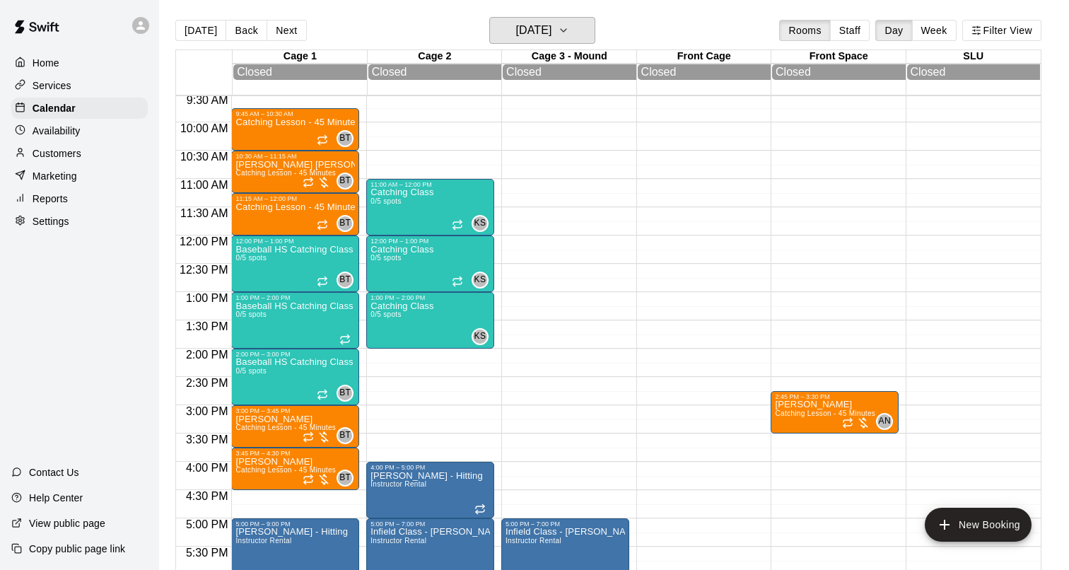
scroll to position [538, 0]
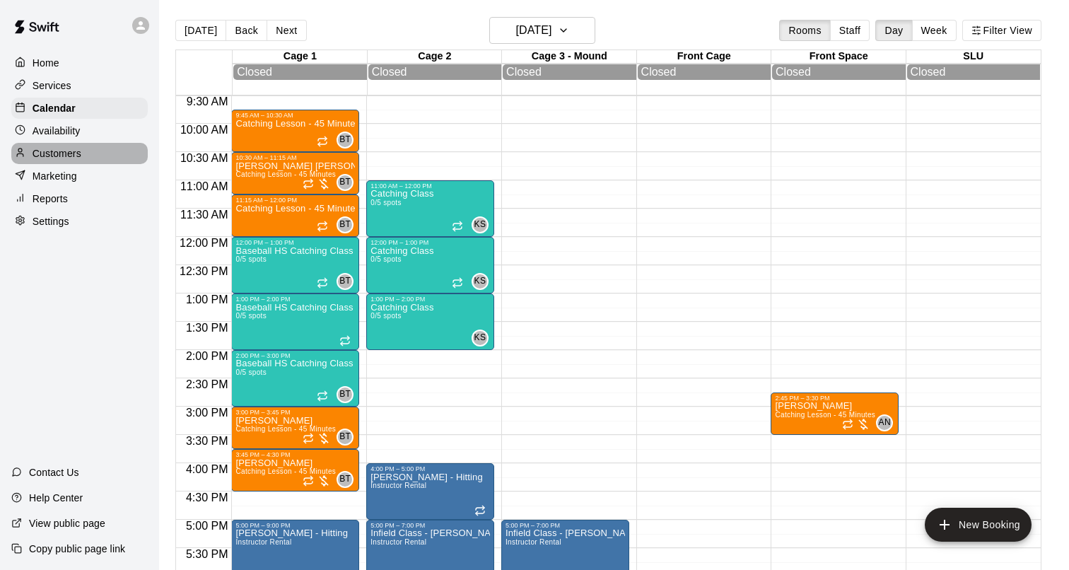
click at [69, 156] on p "Customers" at bounding box center [57, 153] width 49 height 14
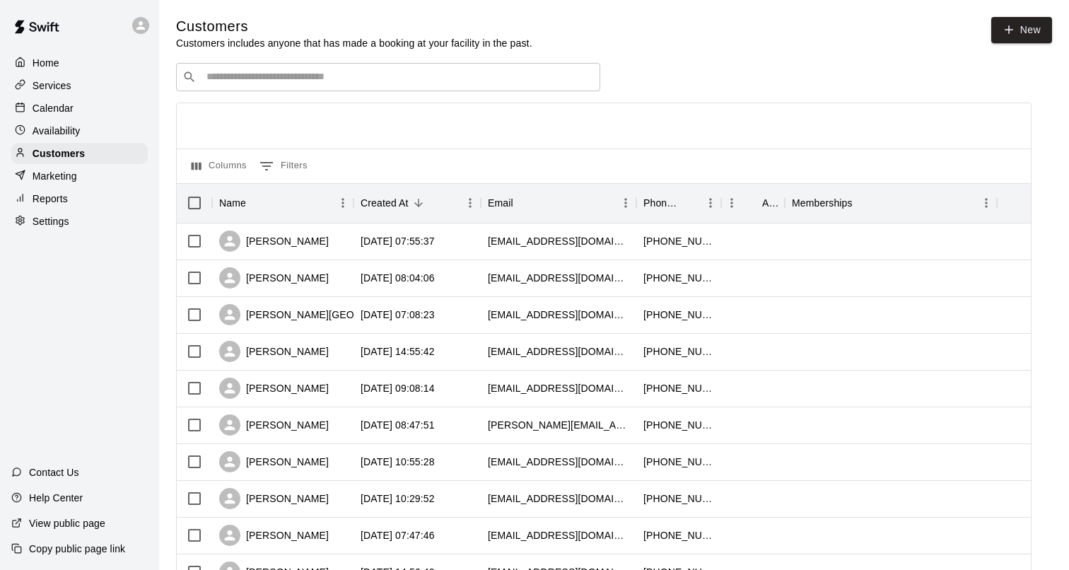
click at [307, 81] on input "Search customers by name or email" at bounding box center [398, 77] width 392 height 14
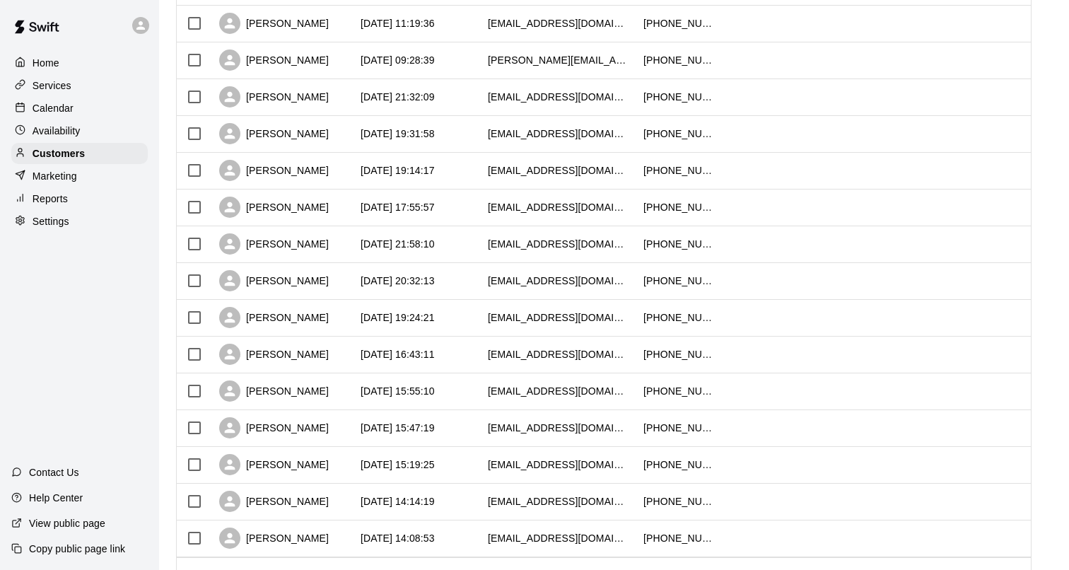
scroll to position [651, 0]
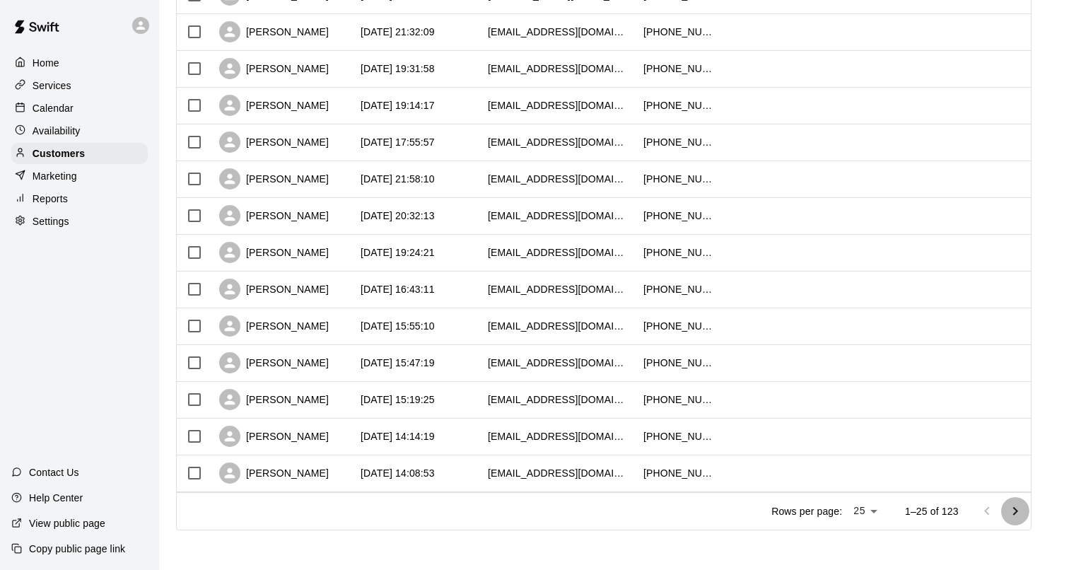
click at [1010, 507] on icon "Go to next page" at bounding box center [1015, 511] width 17 height 17
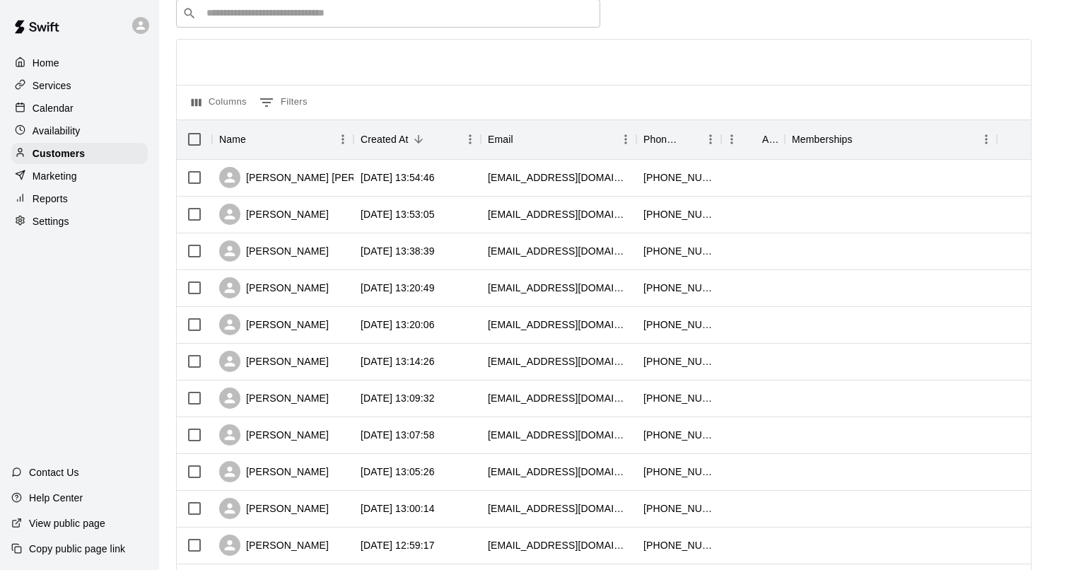
scroll to position [0, 0]
